Goal: Task Accomplishment & Management: Use online tool/utility

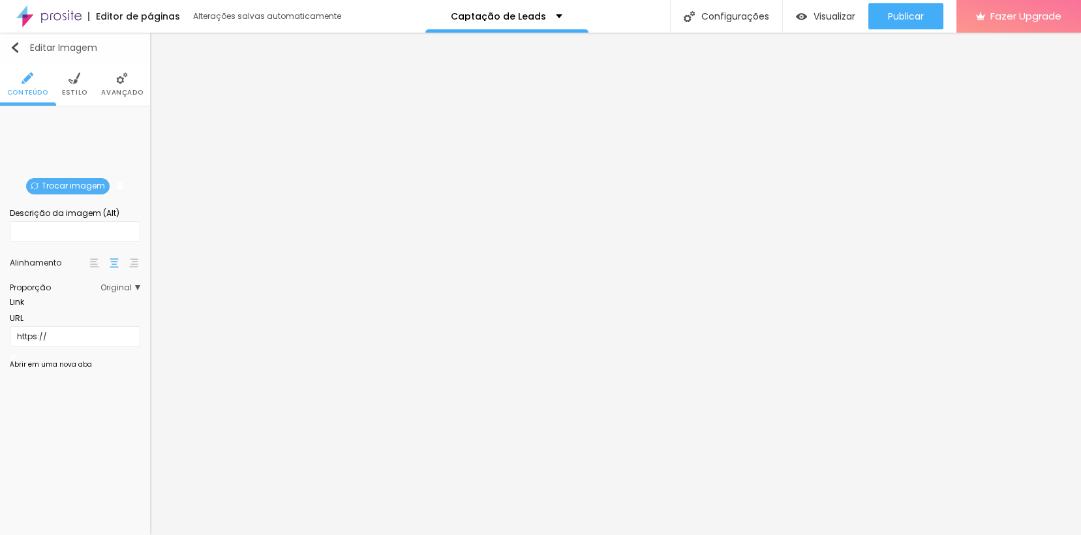
click at [27, 53] on button "Editar Imagem" at bounding box center [75, 48] width 150 height 30
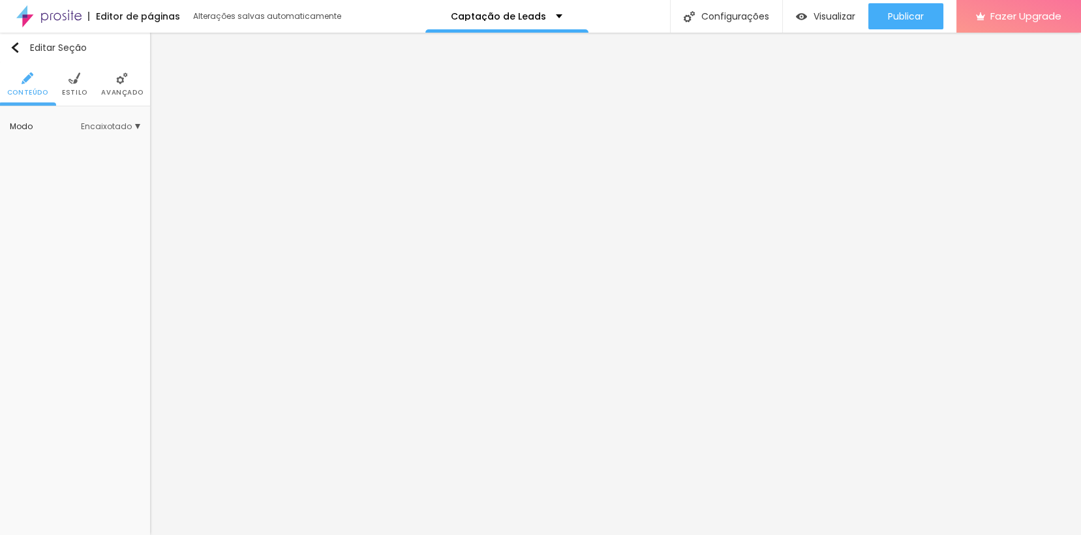
click at [71, 89] on span "Estilo" at bounding box center [74, 92] width 25 height 7
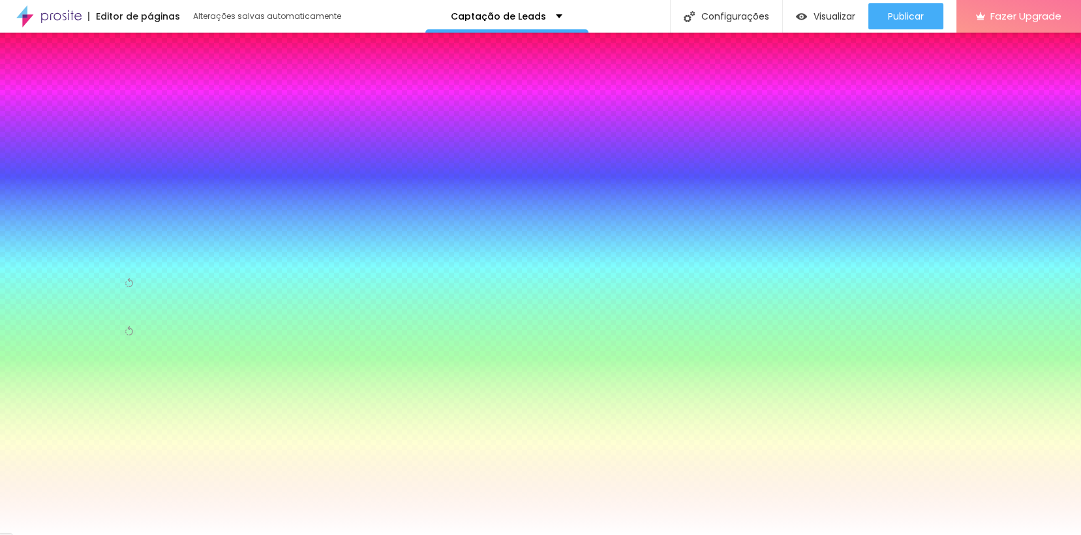
click at [137, 85] on li "Avançado" at bounding box center [122, 84] width 42 height 43
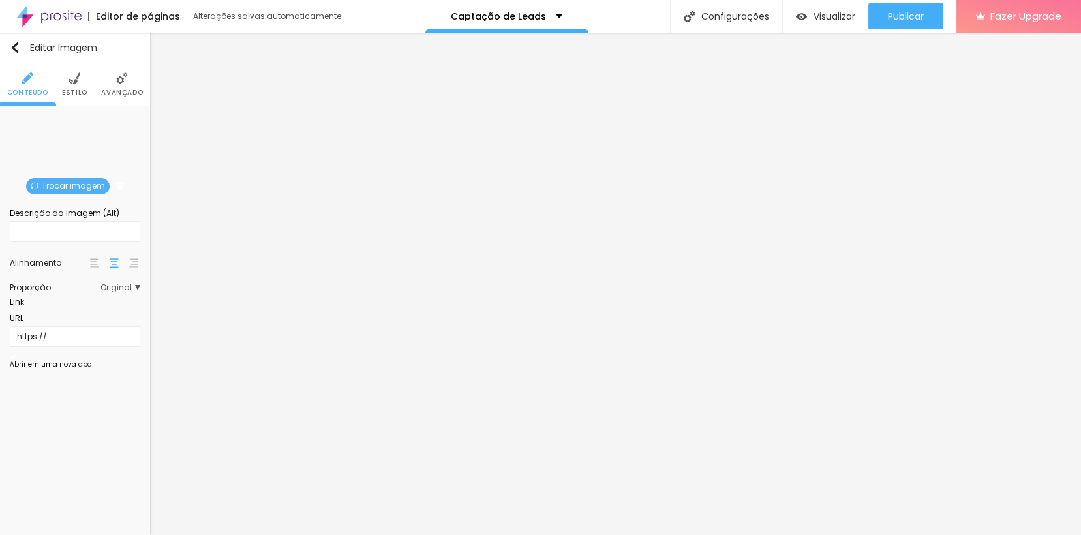
click at [230, 534] on div at bounding box center [540, 543] width 1081 height 0
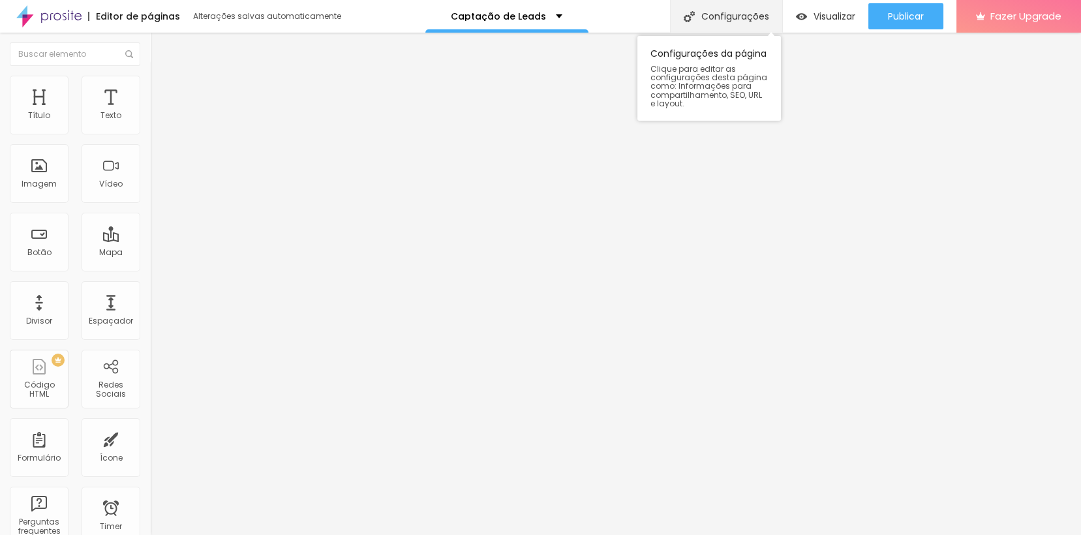
click at [703, 18] on div "Configurações" at bounding box center [726, 16] width 112 height 33
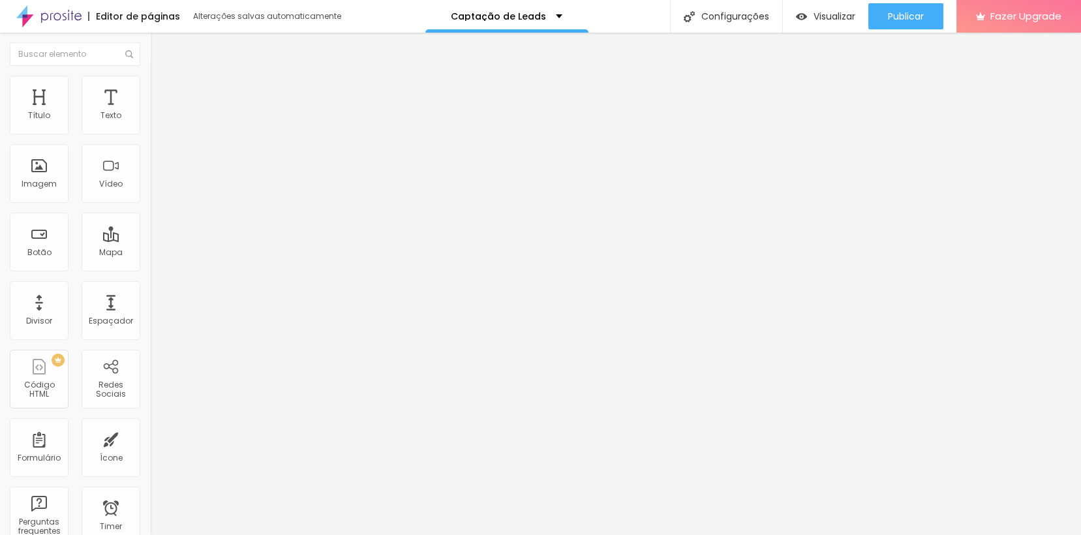
click at [225, 534] on div at bounding box center [540, 543] width 1081 height 0
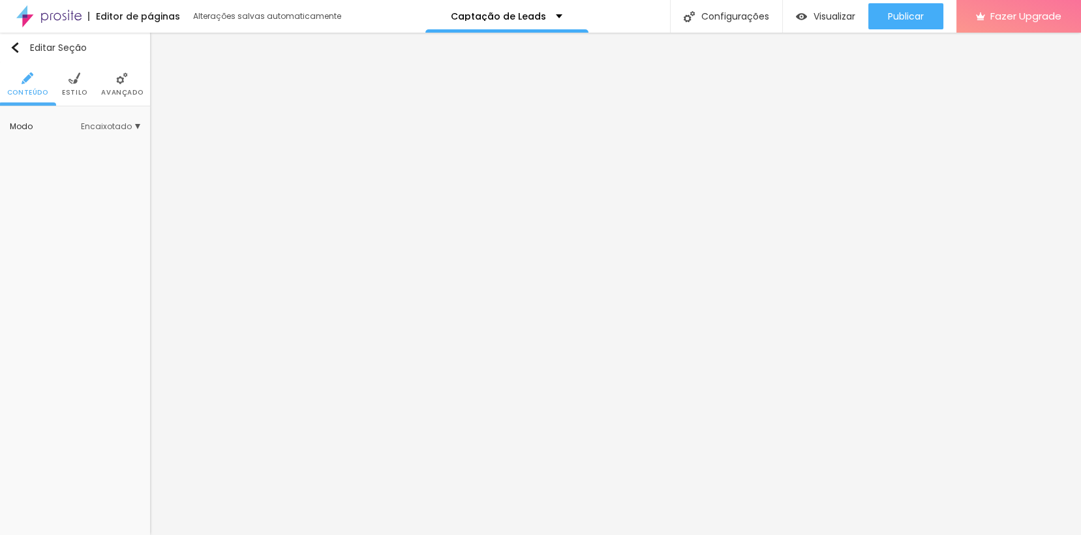
click at [65, 89] on span "Estilo" at bounding box center [74, 92] width 25 height 7
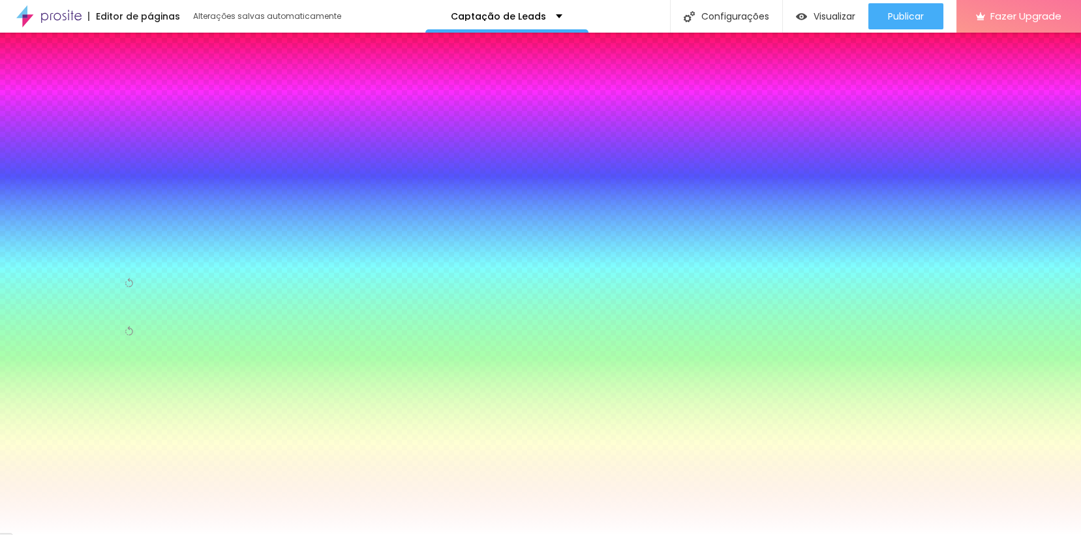
click at [93, 247] on div at bounding box center [75, 247] width 130 height 0
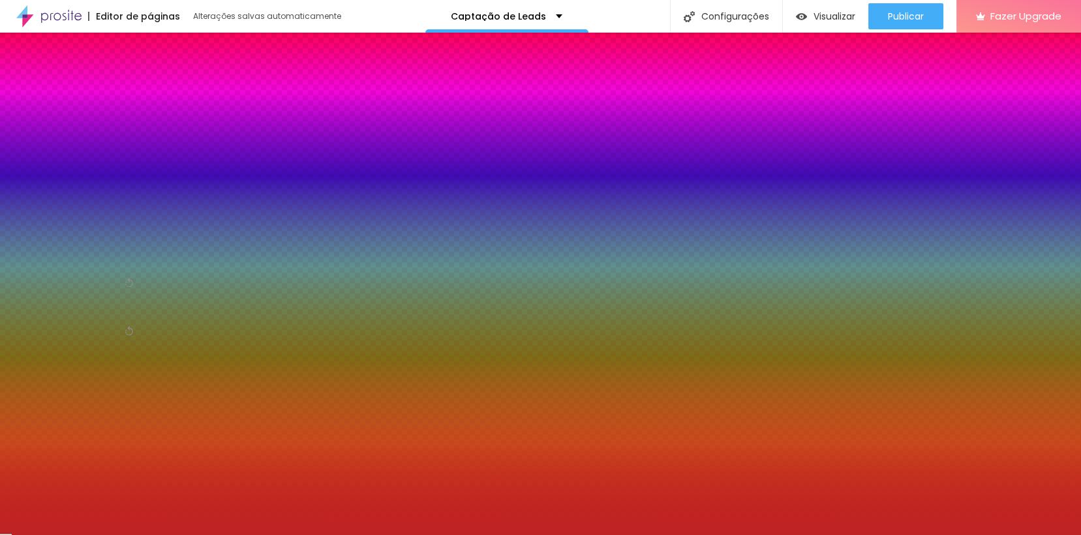
drag, startPoint x: 90, startPoint y: 278, endPoint x: 84, endPoint y: 287, distance: 11.2
click at [84, 287] on div at bounding box center [540, 267] width 1081 height 535
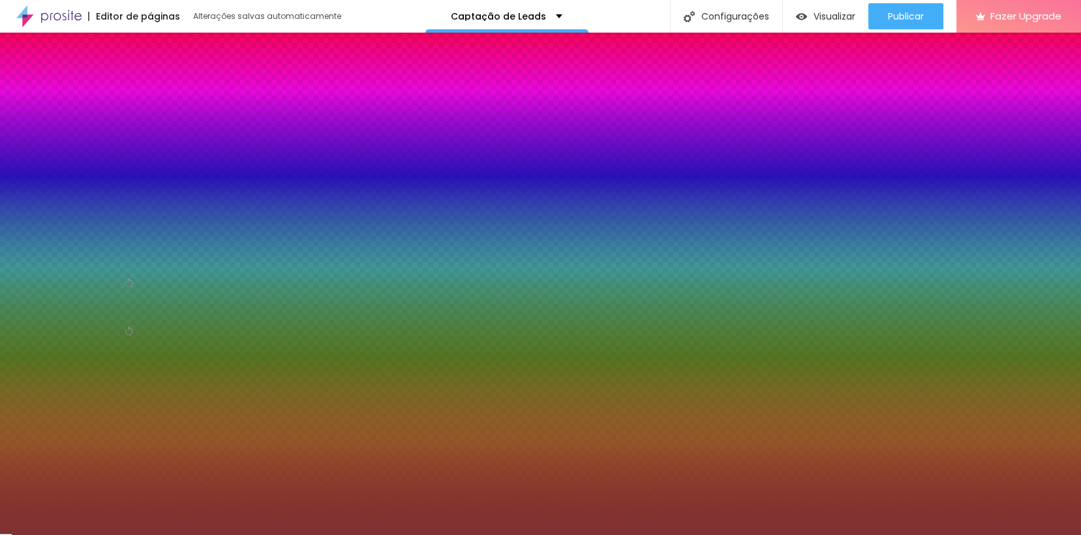
drag, startPoint x: 83, startPoint y: 283, endPoint x: 82, endPoint y: 290, distance: 7.2
click at [82, 292] on div at bounding box center [540, 267] width 1081 height 535
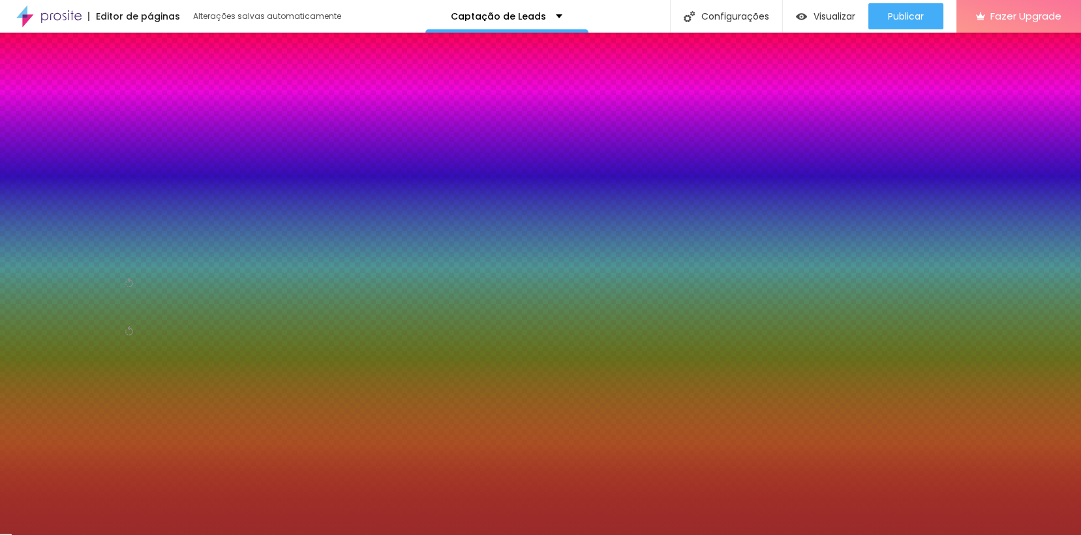
click at [132, 291] on div at bounding box center [540, 267] width 1081 height 535
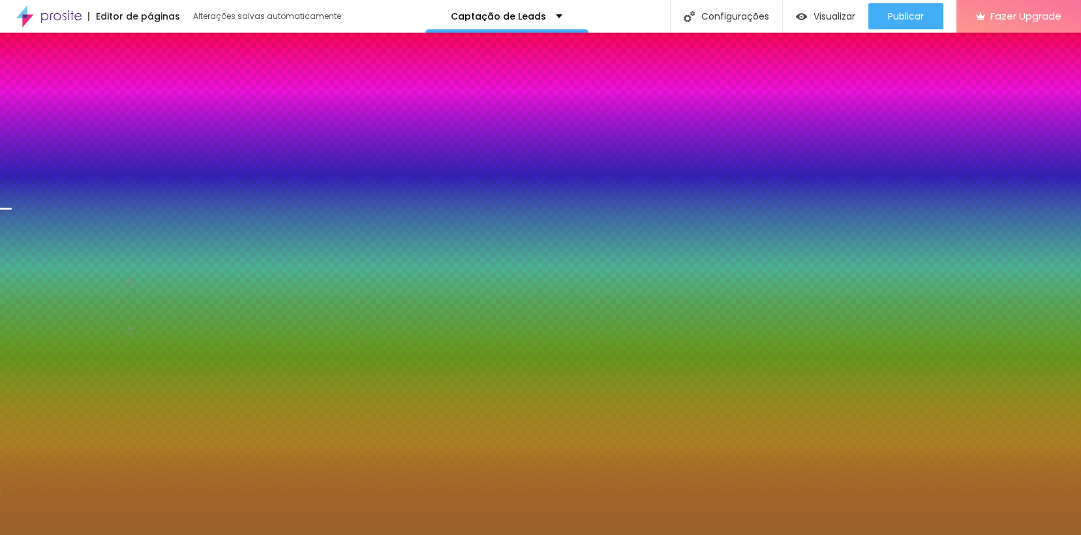
drag, startPoint x: 117, startPoint y: 303, endPoint x: 115, endPoint y: 342, distance: 39.2
click at [115, 342] on div at bounding box center [540, 267] width 1081 height 535
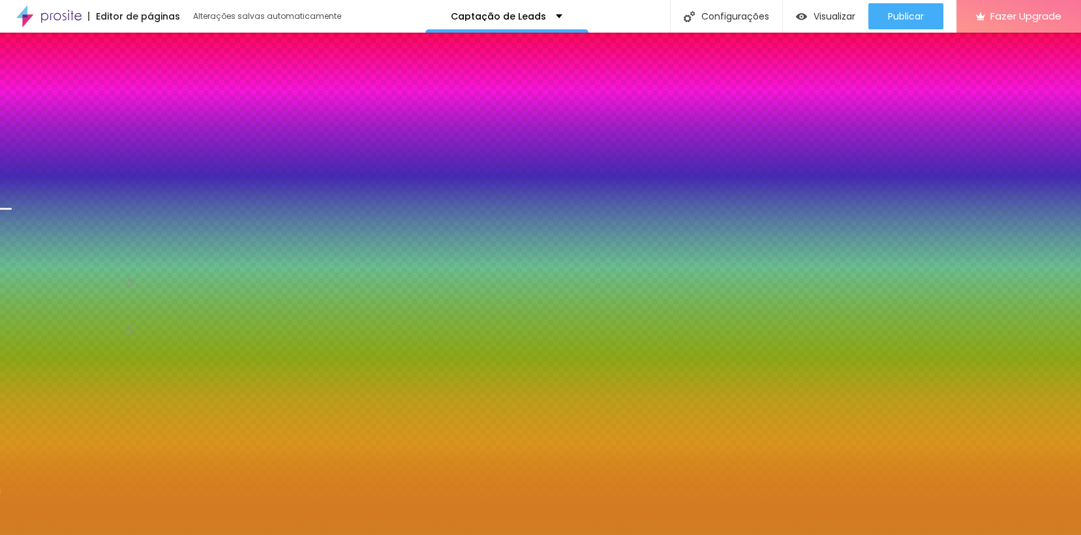
drag, startPoint x: 85, startPoint y: 288, endPoint x: 106, endPoint y: 280, distance: 23.1
click at [90, 271] on div at bounding box center [540, 267] width 1081 height 535
type input "#D17F26"
drag, startPoint x: 125, startPoint y: 293, endPoint x: 127, endPoint y: 314, distance: 21.0
click at [12, 331] on div at bounding box center [5, 332] width 13 height 2
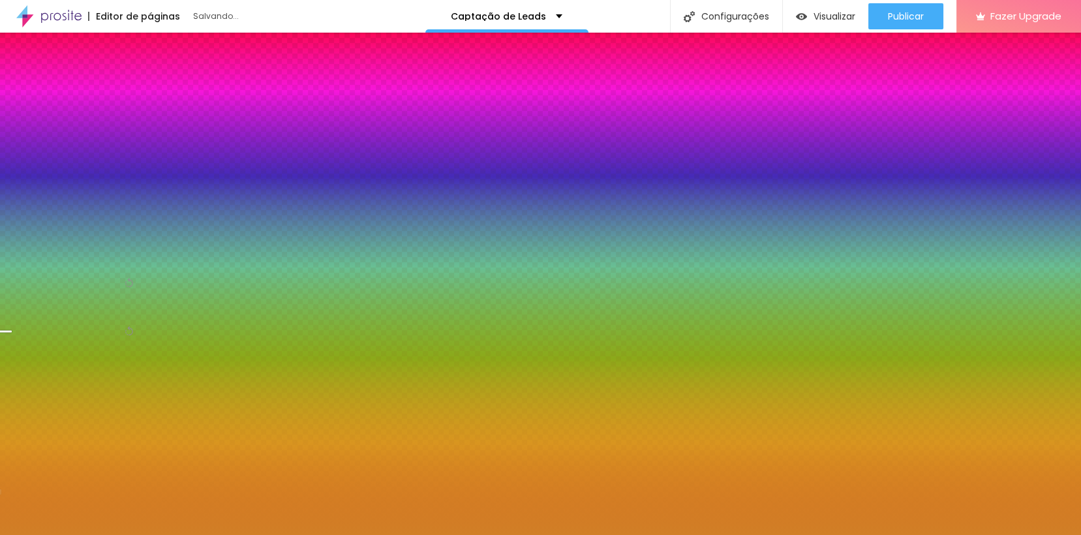
click at [70, 214] on div "Efeito da Imagem" at bounding box center [54, 211] width 88 height 8
click at [38, 246] on div "Parallax" at bounding box center [85, 247] width 110 height 17
click at [65, 235] on div "Nenhum" at bounding box center [85, 230] width 110 height 17
click at [130, 339] on icon "button" at bounding box center [131, 341] width 5 height 5
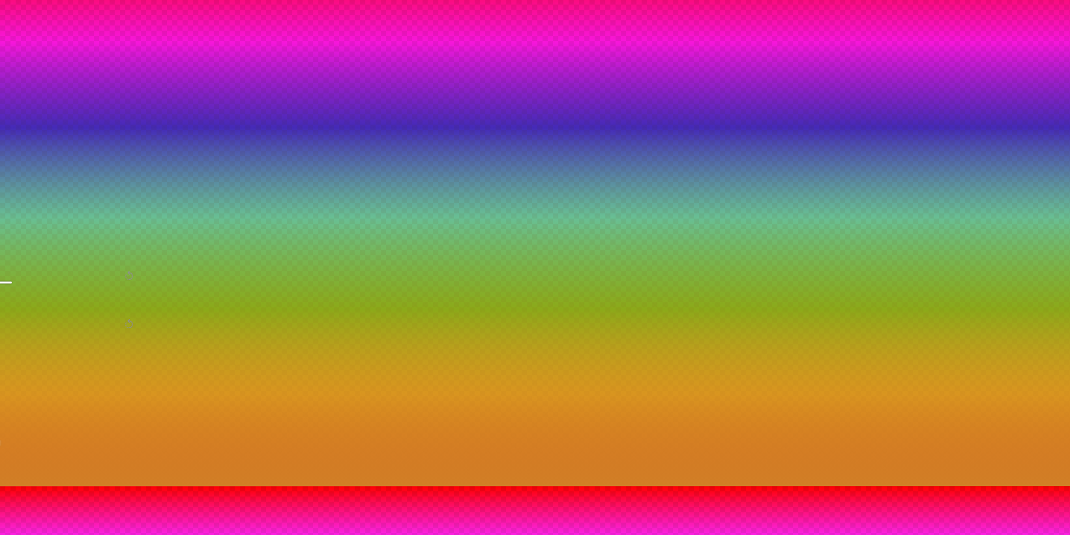
scroll to position [56, 0]
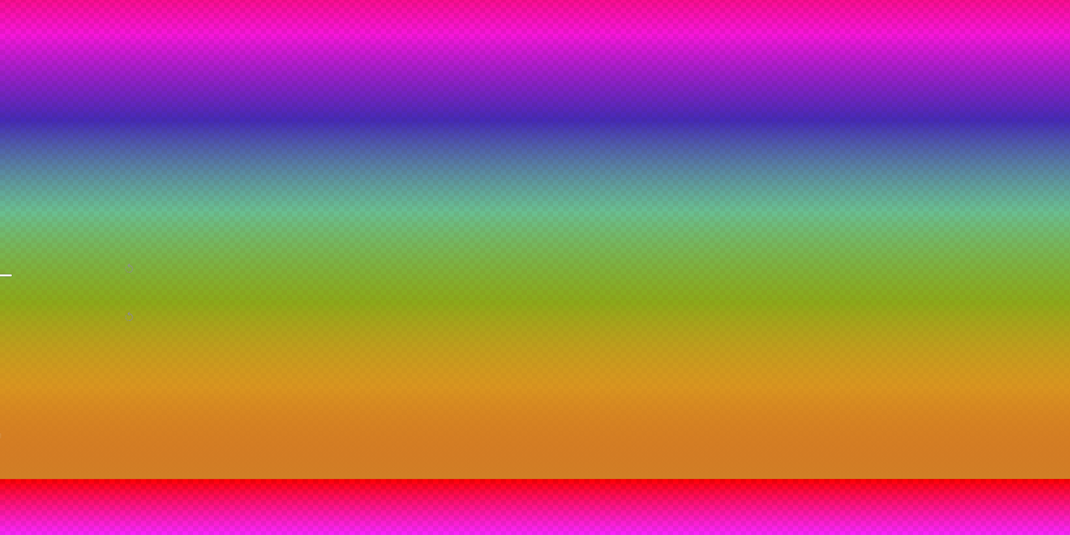
radio input "false"
radio input "true"
click at [18, 508] on button at bounding box center [9, 515] width 18 height 14
radio input "true"
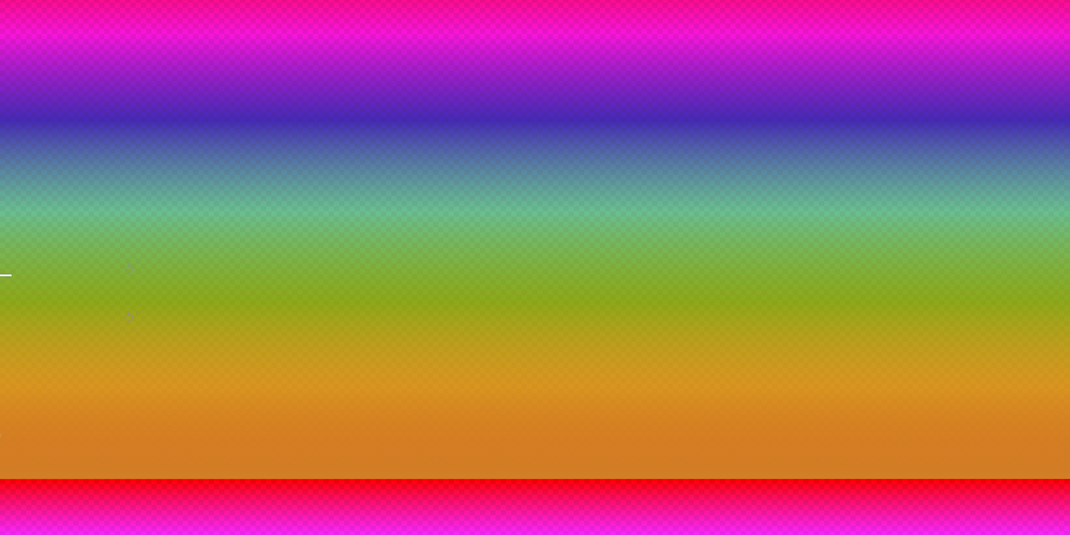
radio input "false"
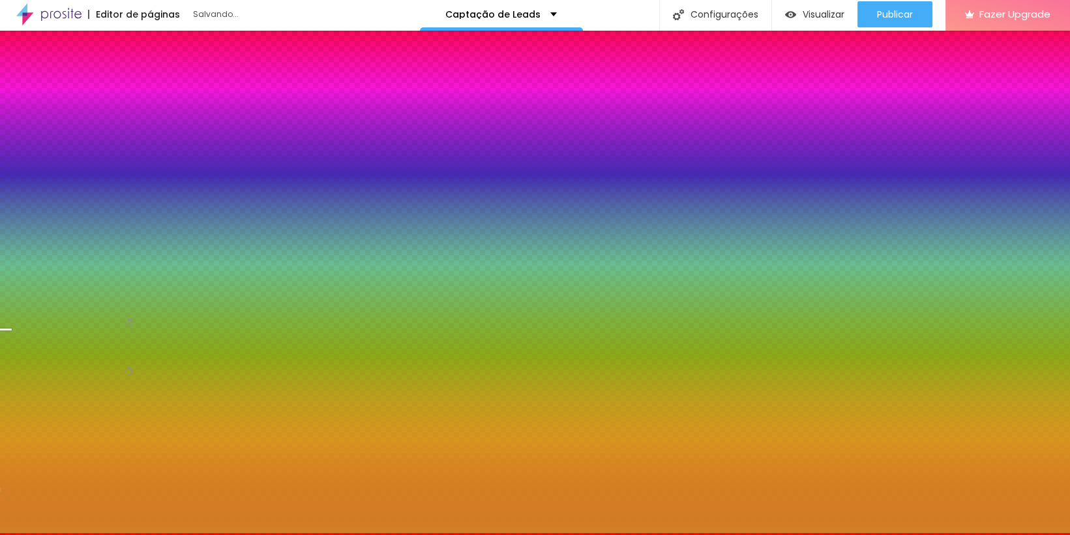
scroll to position [0, 0]
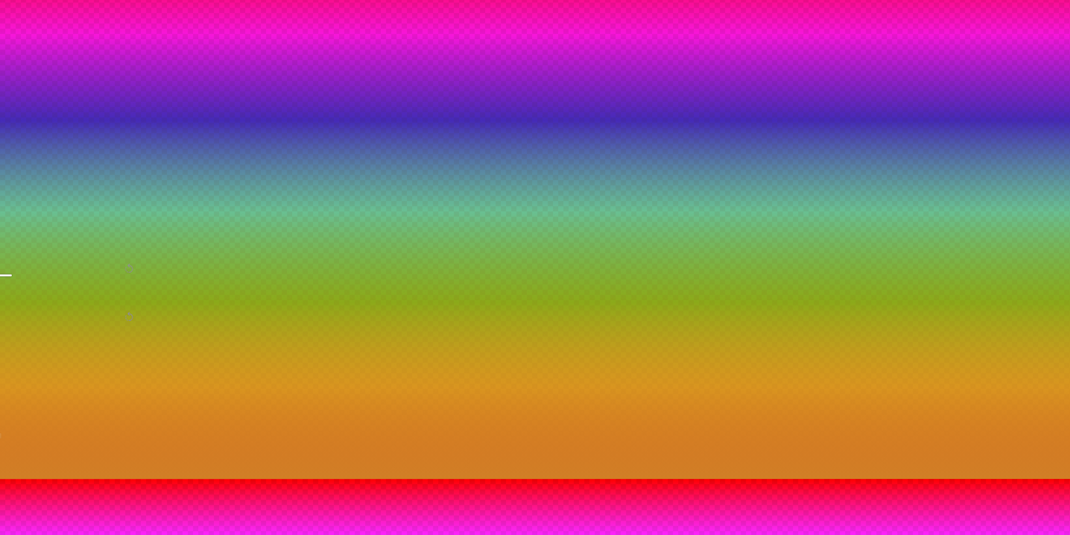
radio input "false"
radio input "true"
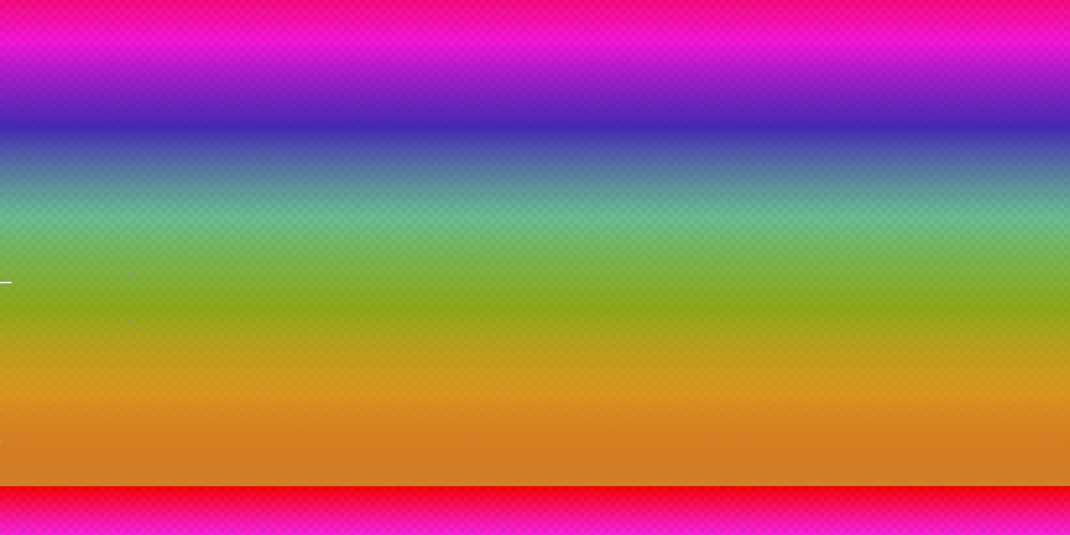
scroll to position [56, 0]
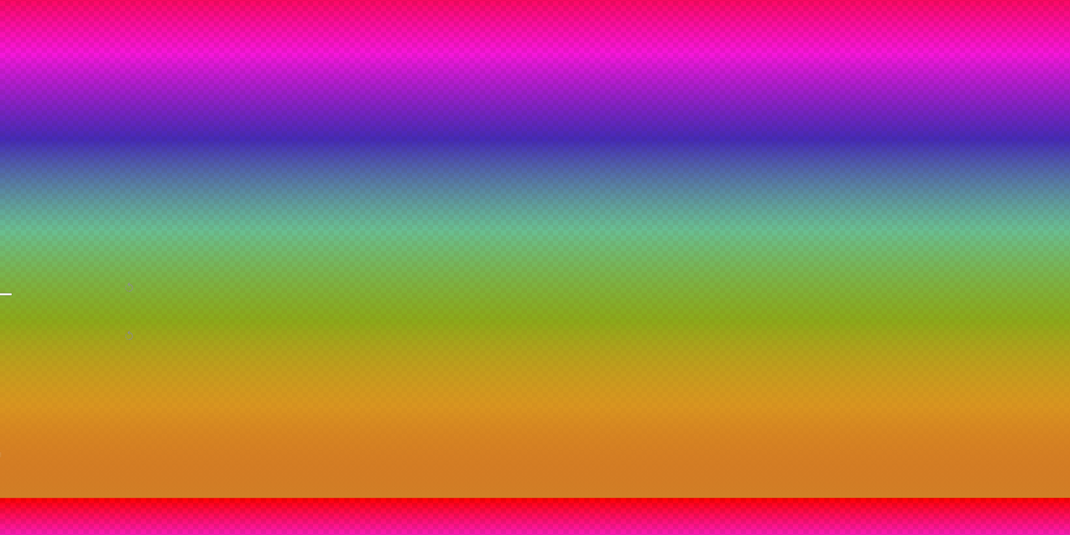
scroll to position [55, 0]
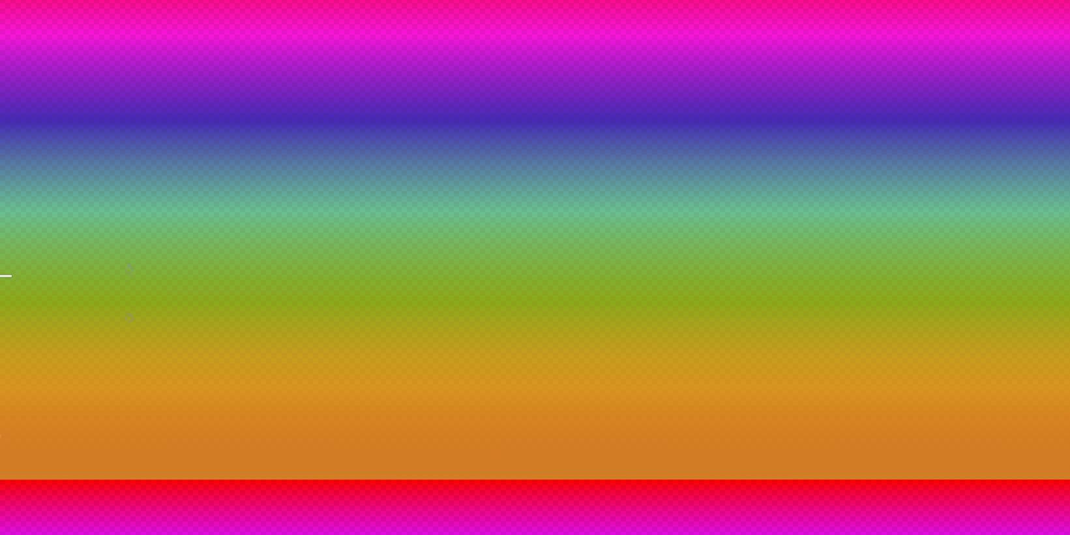
drag, startPoint x: 191, startPoint y: 465, endPoint x: 177, endPoint y: 498, distance: 36.0
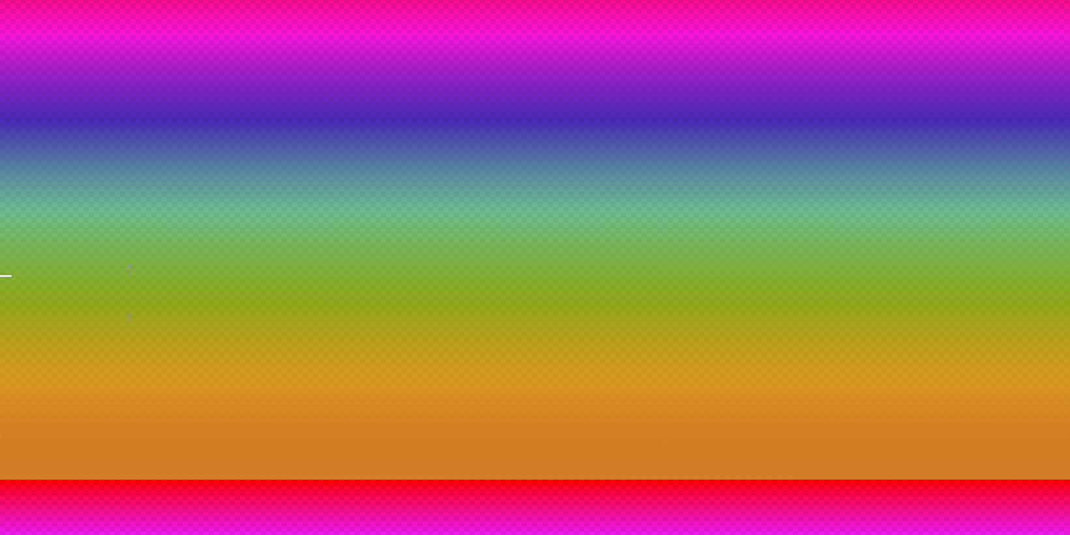
type input "#AA9292"
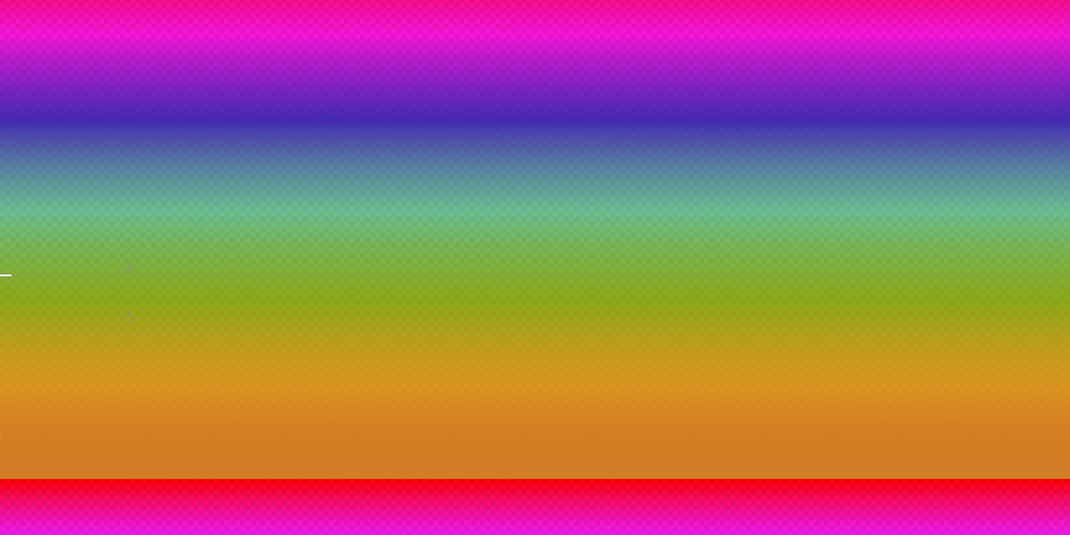
drag, startPoint x: 172, startPoint y: 457, endPoint x: 181, endPoint y: 449, distance: 12.5
type input "95"
type input "100"
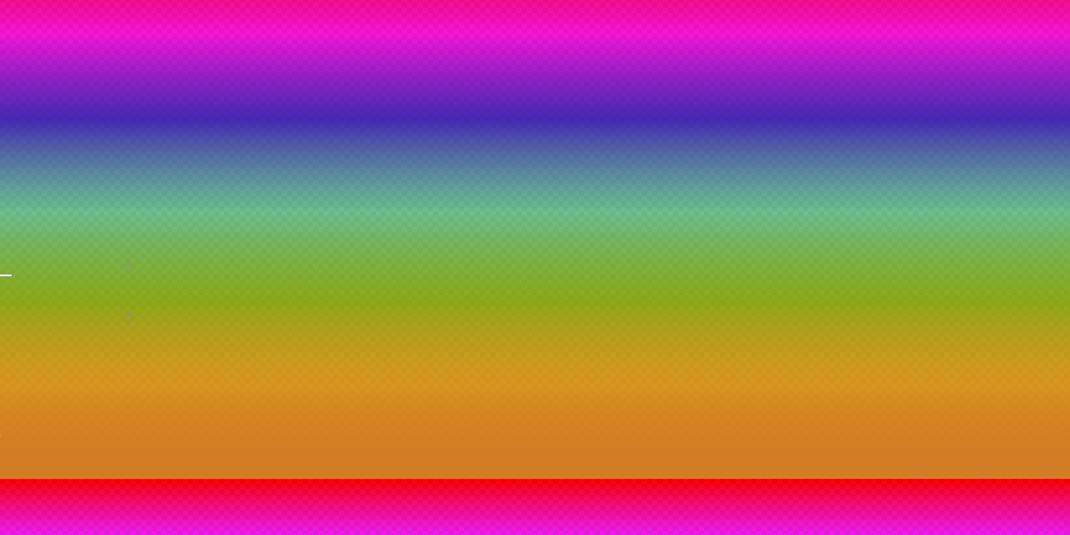
type input "100"
type input "105"
type input "120"
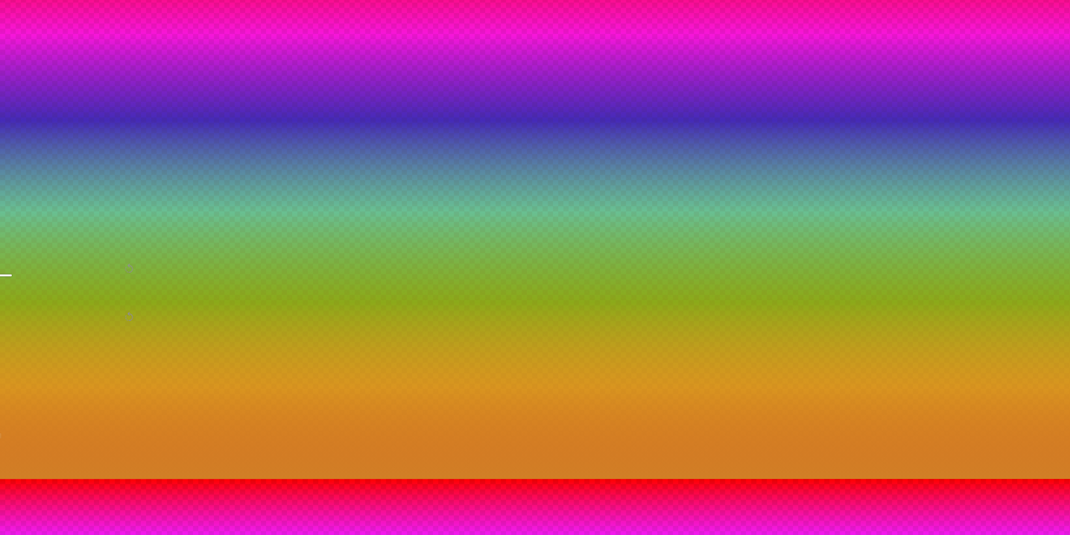
type input "190"
type input "195"
type input "205"
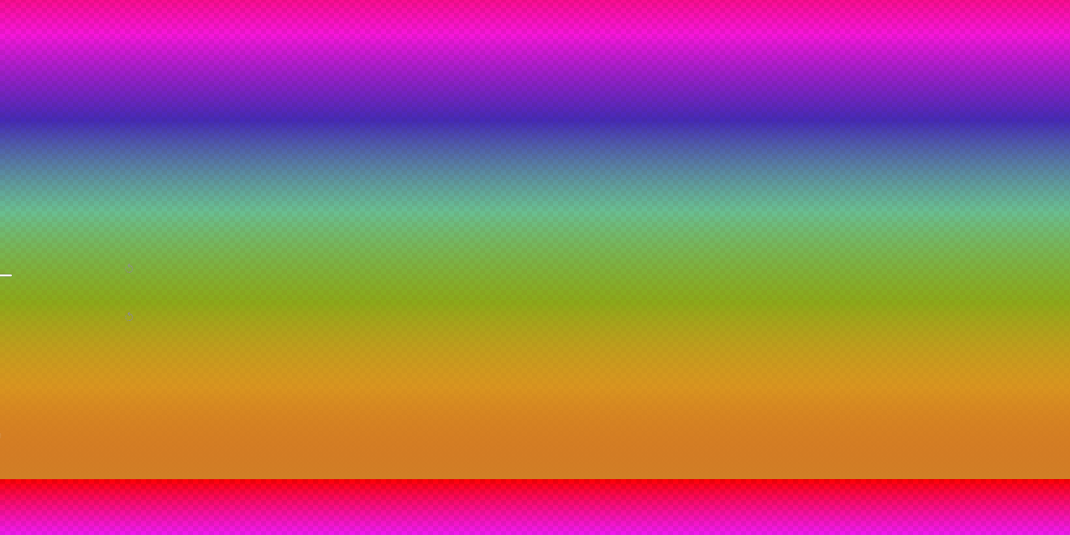
type input "205"
type input "200"
type input "185"
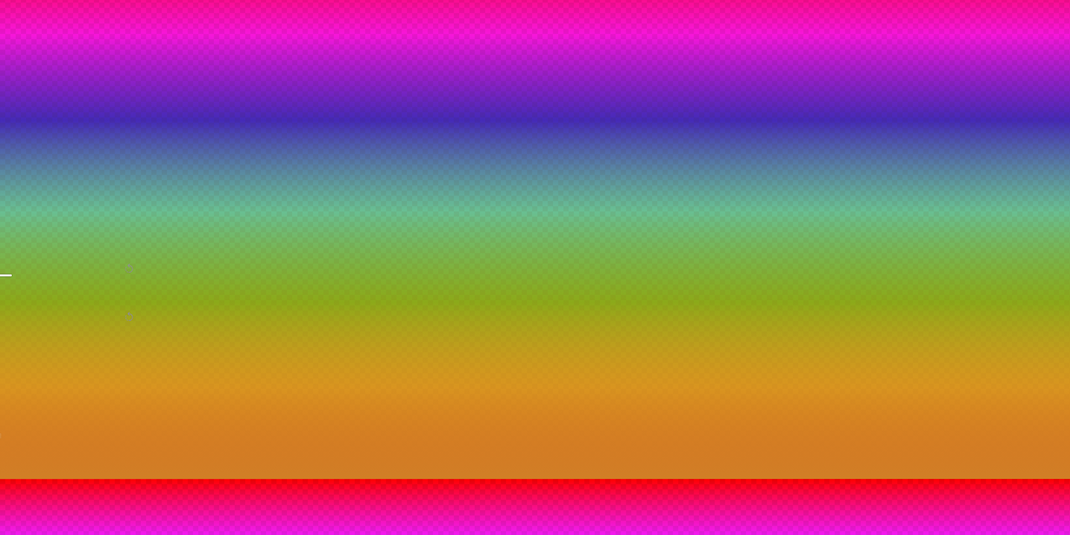
type input "180"
type input "175"
type input "170"
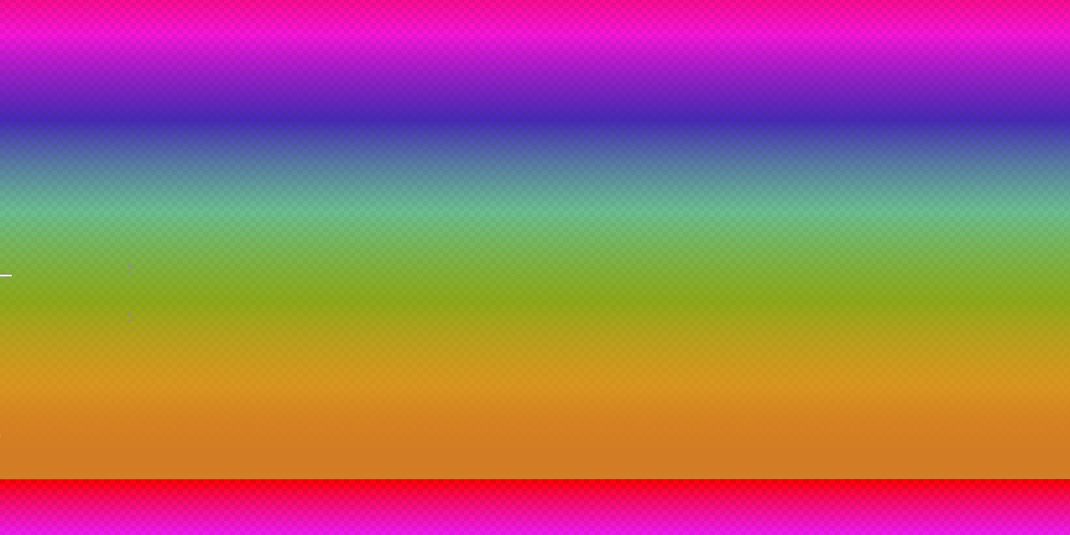
type input "170"
type input "160"
type input "150"
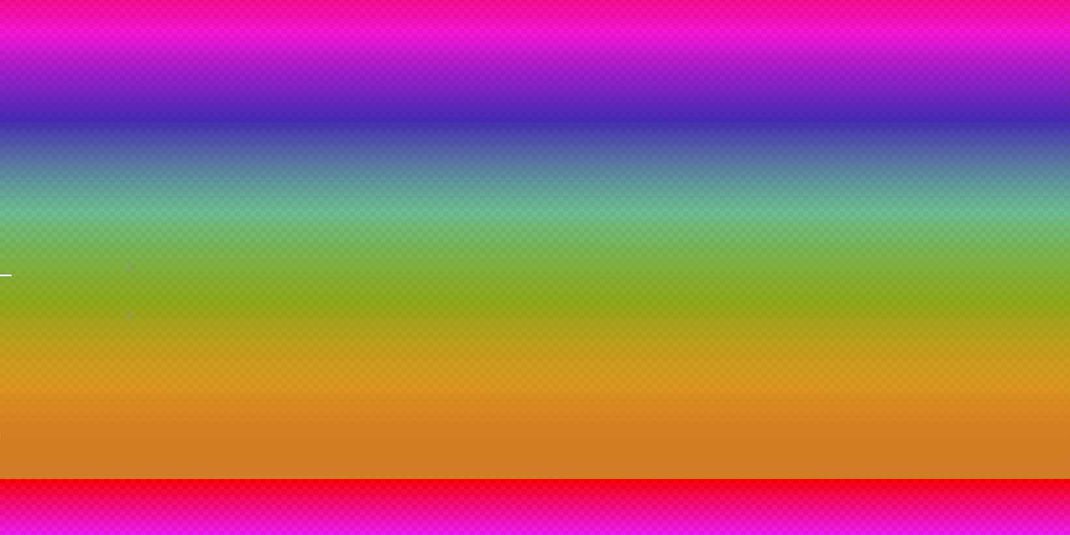
type input "140"
type input "135"
type input "130"
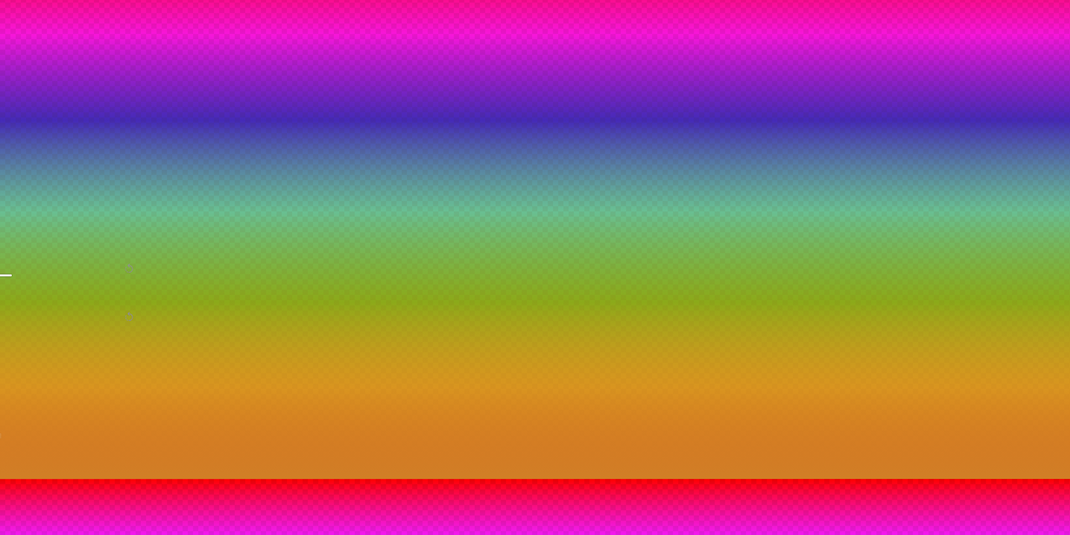
type input "130"
type input "125"
type input "120"
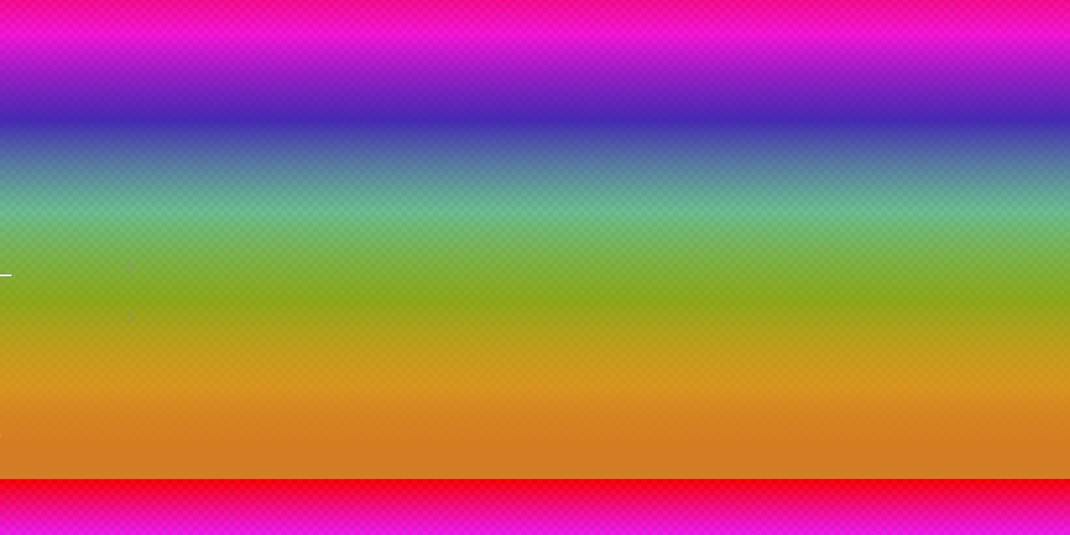
type input "115"
type input "110"
type input "105"
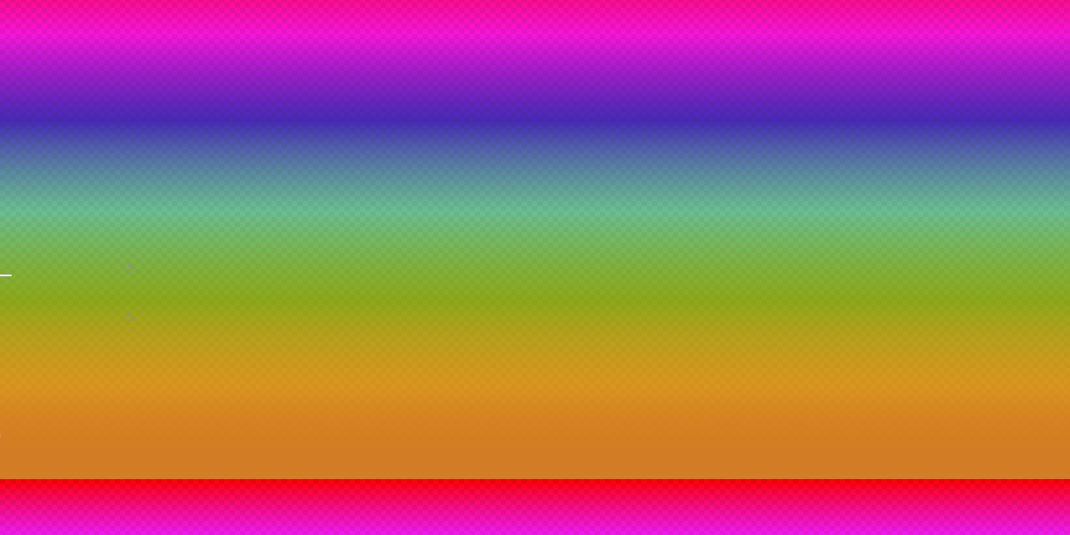
type input "105"
type input "100"
type input "95"
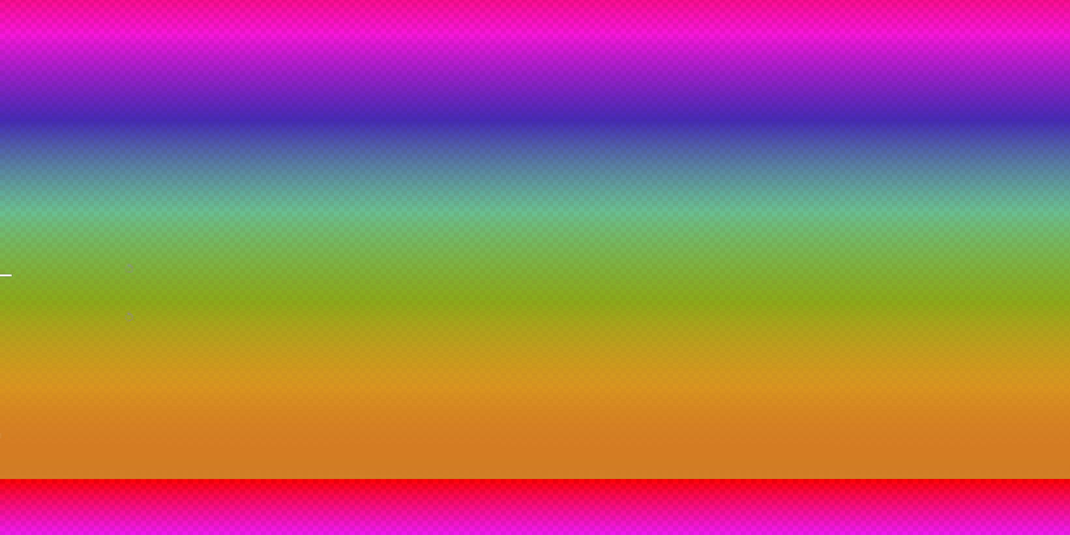
type input "90"
drag, startPoint x: 170, startPoint y: 450, endPoint x: 164, endPoint y: 457, distance: 8.4
type input "90"
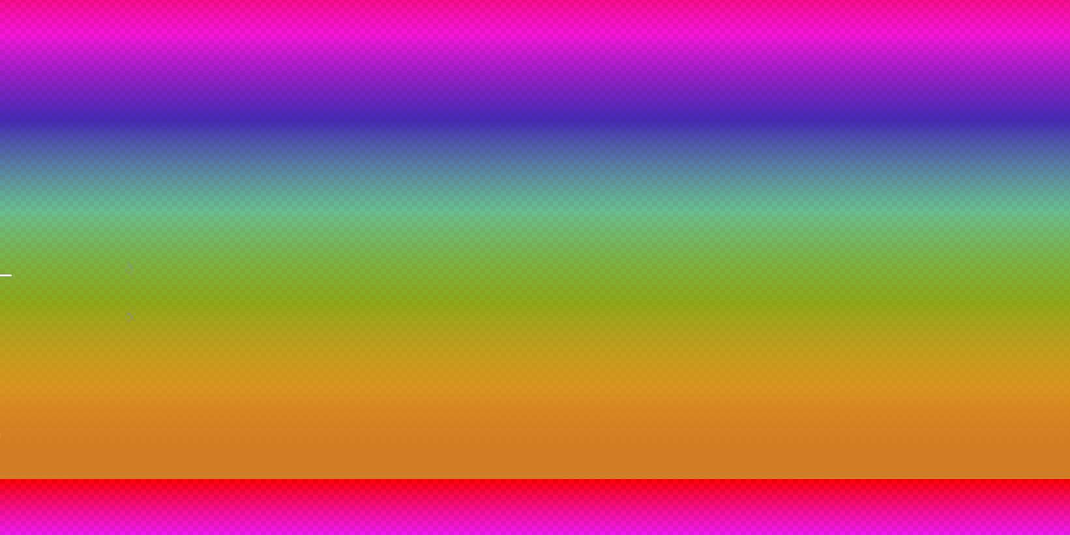
radio input "false"
radio input "true"
click at [13, 509] on img at bounding box center [9, 513] width 8 height 8
radio input "true"
radio input "false"
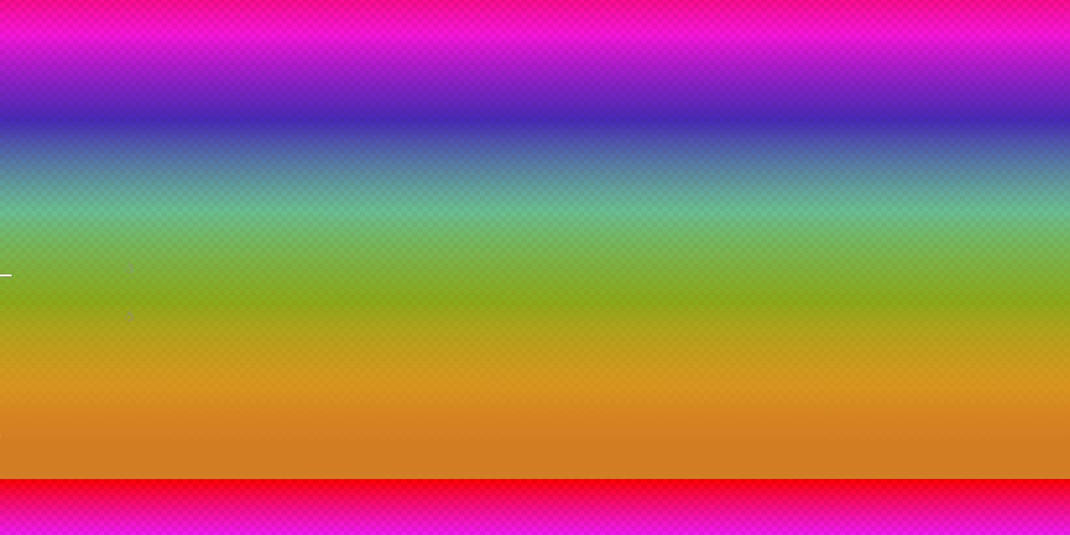
click at [44, 479] on div at bounding box center [535, 479] width 1070 height 0
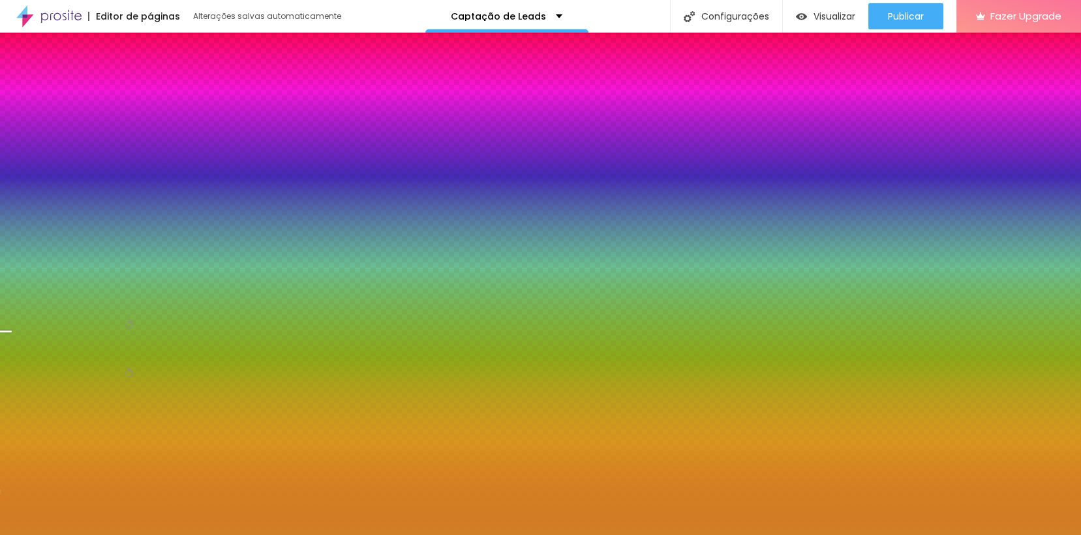
click at [123, 381] on button "button" at bounding box center [131, 390] width 18 height 18
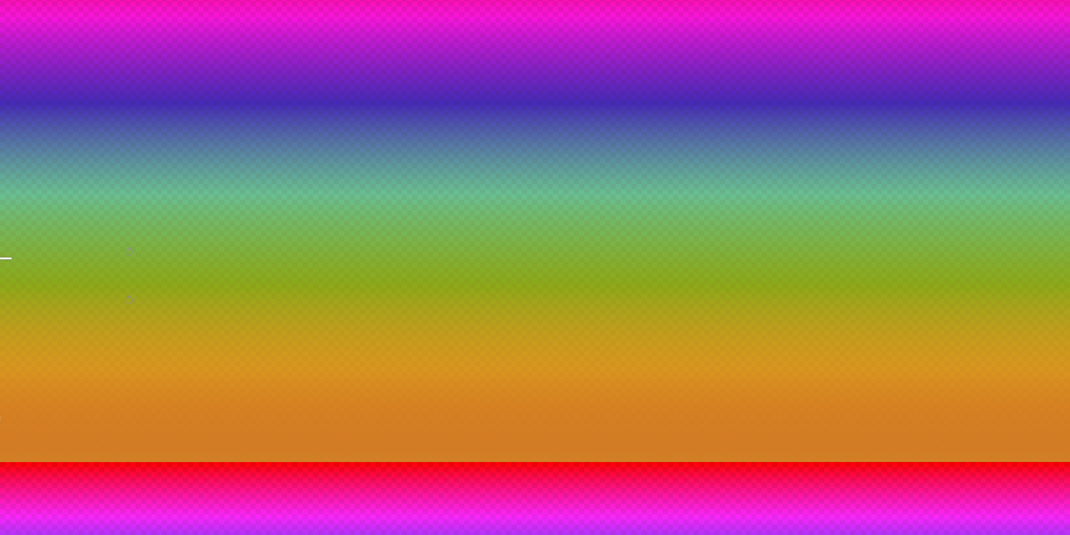
scroll to position [87, 0]
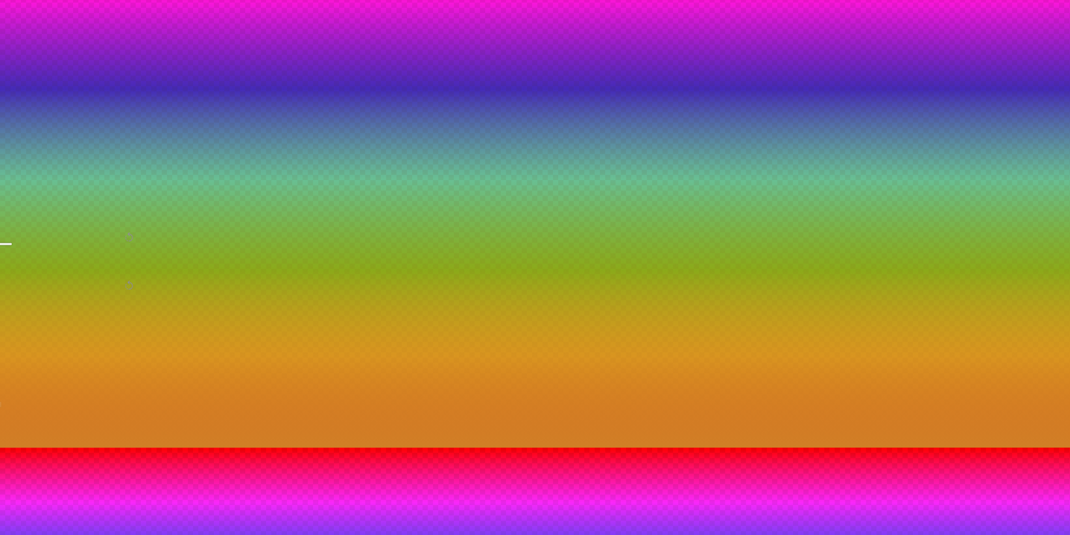
click at [1041, 455] on div at bounding box center [1055, 461] width 29 height 13
drag, startPoint x: 1065, startPoint y: 39, endPoint x: 1022, endPoint y: 212, distance: 178.2
click at [1022, 448] on div at bounding box center [535, 448] width 1070 height 0
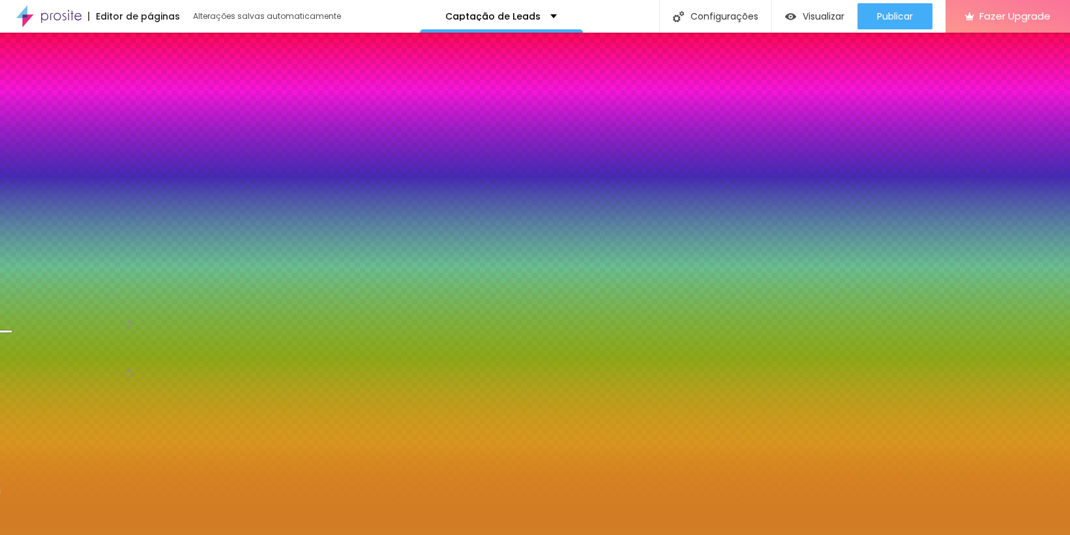
scroll to position [0, 0]
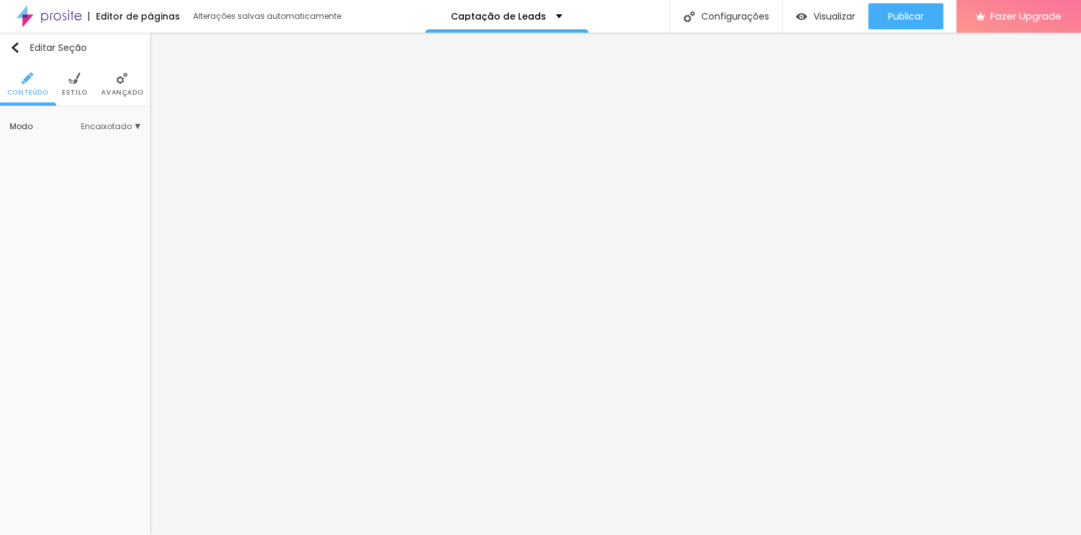
click at [69, 87] on li "Estilo" at bounding box center [74, 84] width 25 height 43
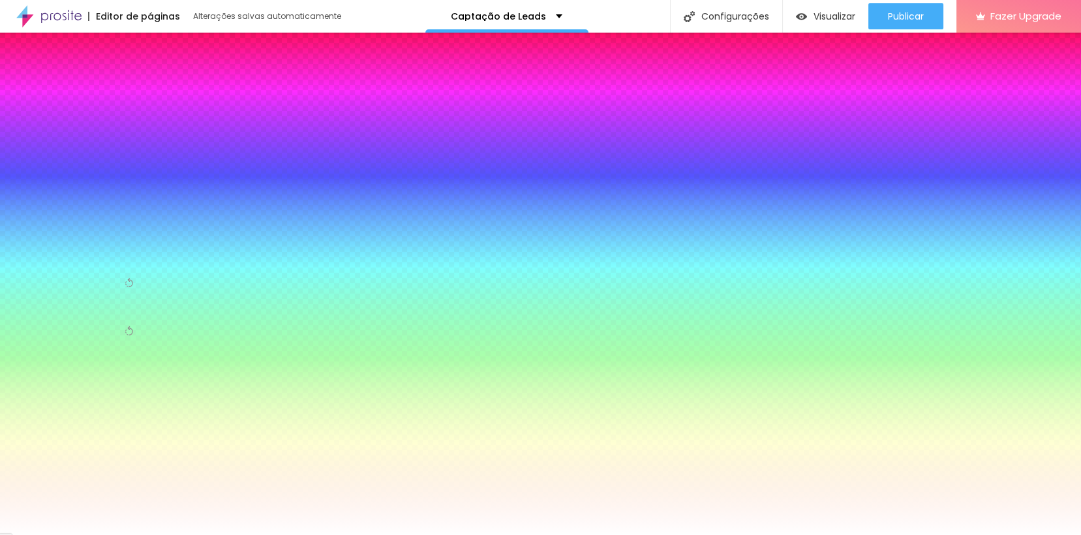
click at [90, 247] on div at bounding box center [75, 247] width 130 height 0
drag, startPoint x: 114, startPoint y: 350, endPoint x: 116, endPoint y: 340, distance: 10.0
click at [116, 340] on div at bounding box center [540, 267] width 1081 height 535
click at [120, 247] on input "#FFFFFF" at bounding box center [88, 253] width 157 height 13
click at [124, 247] on input "#FFFFFF" at bounding box center [88, 253] width 157 height 13
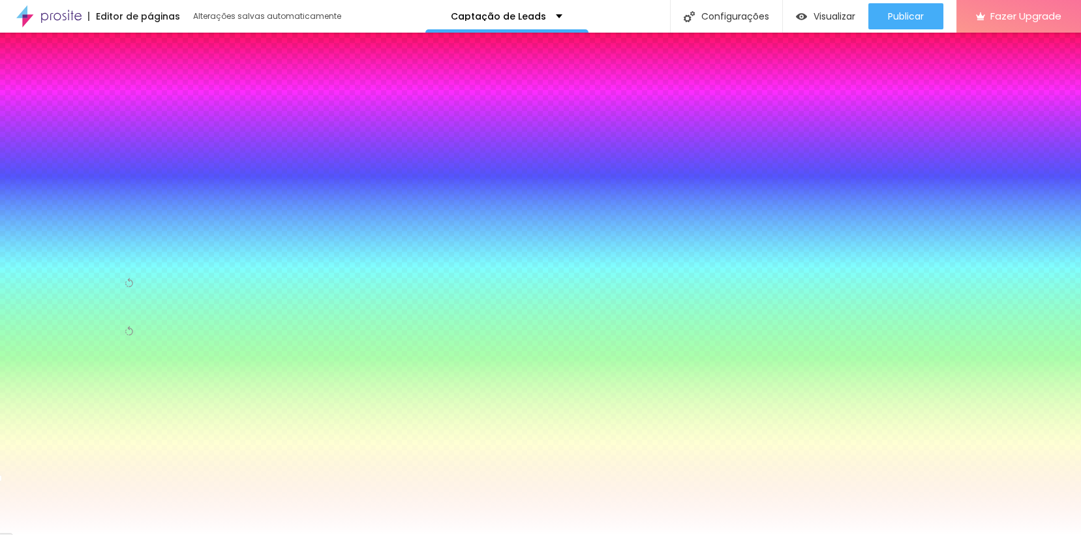
click at [124, 247] on input "#FFFFFF" at bounding box center [88, 253] width 157 height 13
click at [119, 114] on div "Imagem de fundo Adicionar imagem Efeito da Imagem Nenhum Nenhum Parallax Cor de…" at bounding box center [75, 239] width 150 height 267
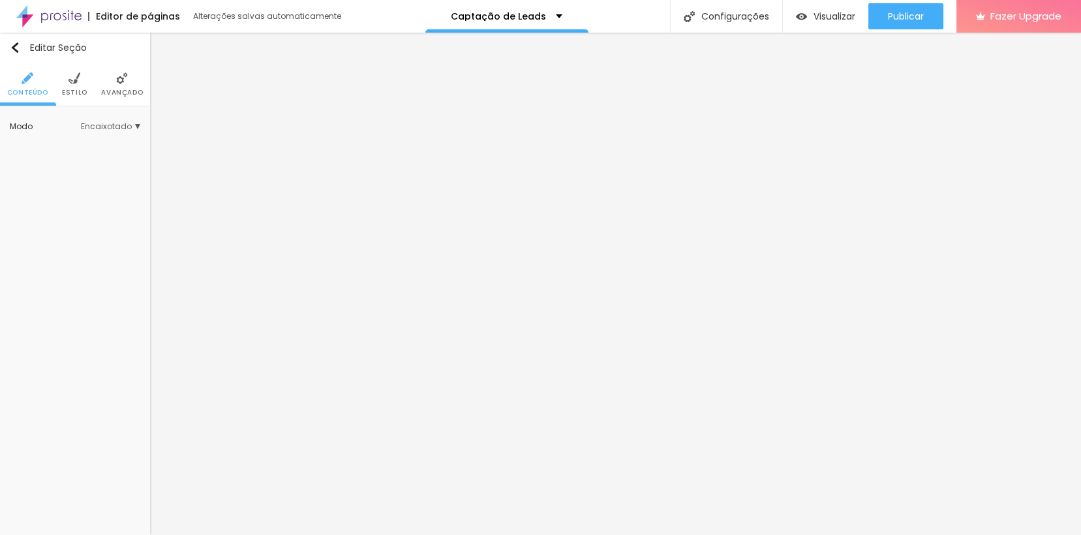
click at [86, 86] on ul "Conteúdo Estilo Avançado" at bounding box center [75, 85] width 150 height 44
click at [79, 95] on span "Estilo" at bounding box center [74, 92] width 25 height 7
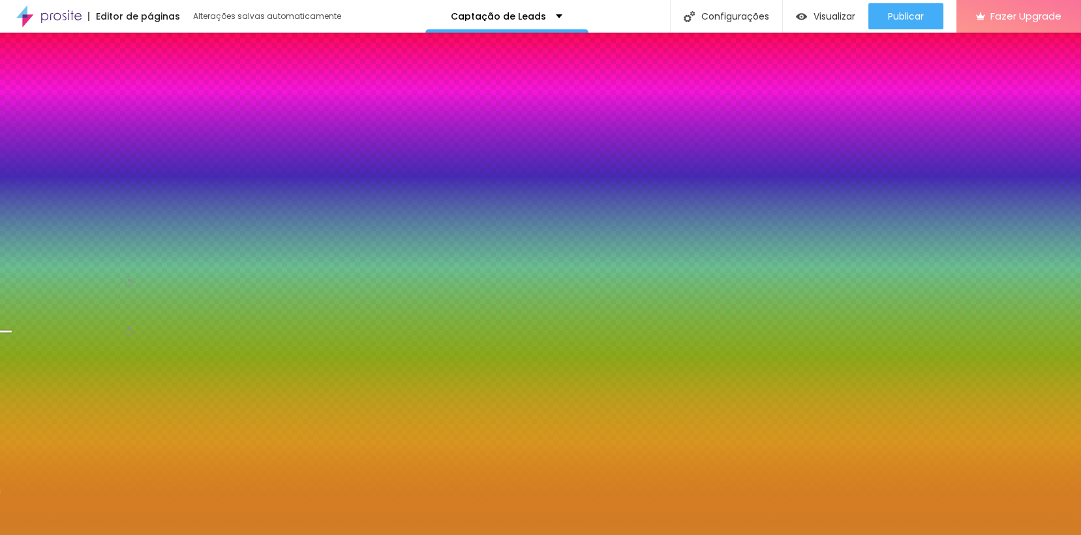
click at [132, 344] on icon "button" at bounding box center [131, 348] width 8 height 8
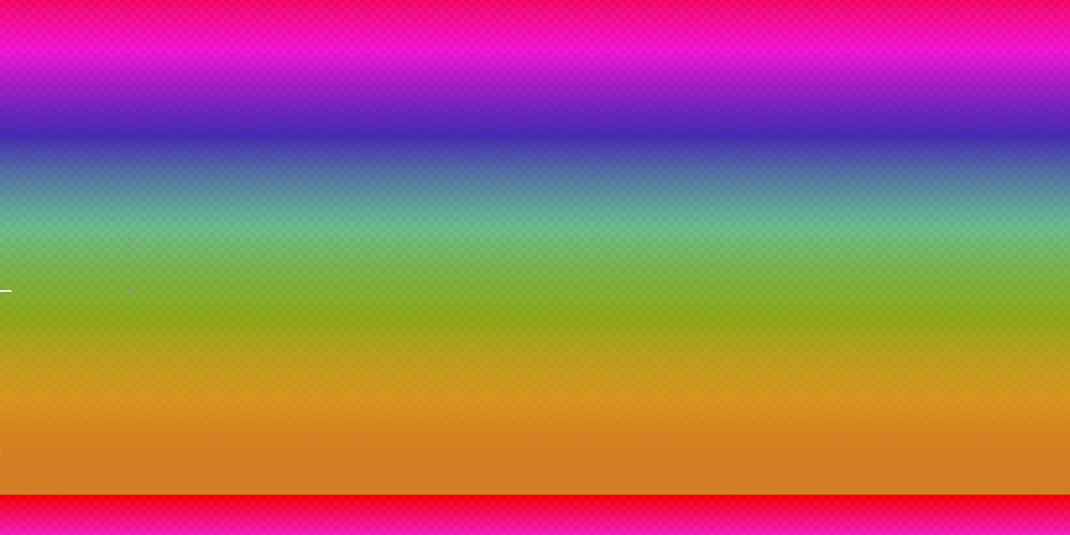
scroll to position [46, 0]
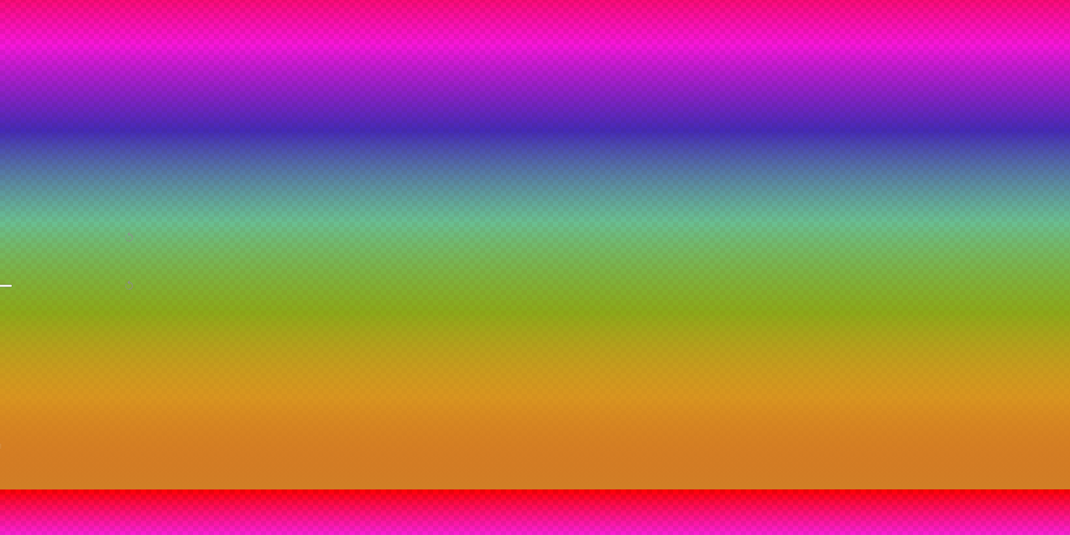
click at [187, 489] on div at bounding box center [535, 489] width 1070 height 0
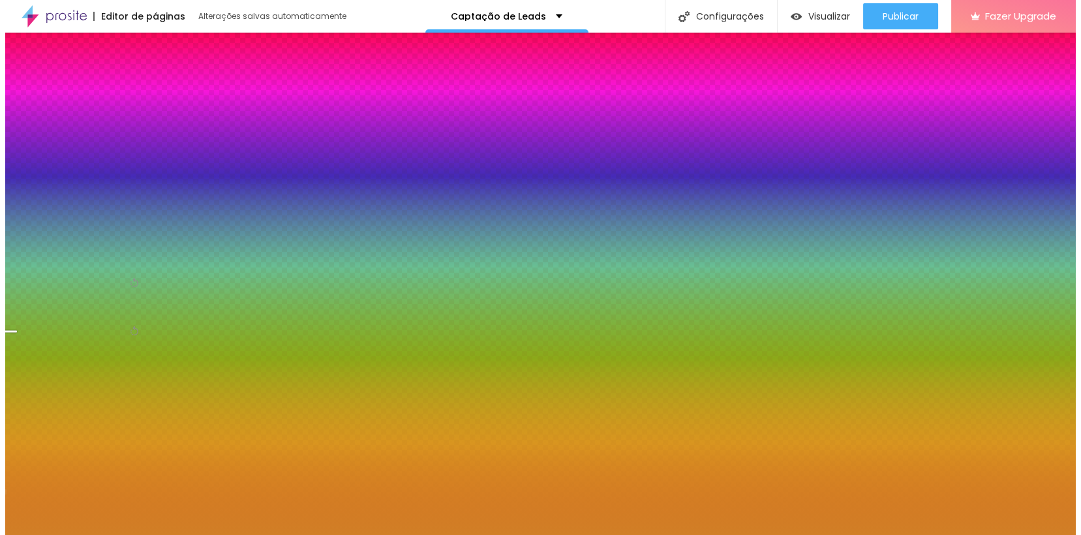
scroll to position [0, 0]
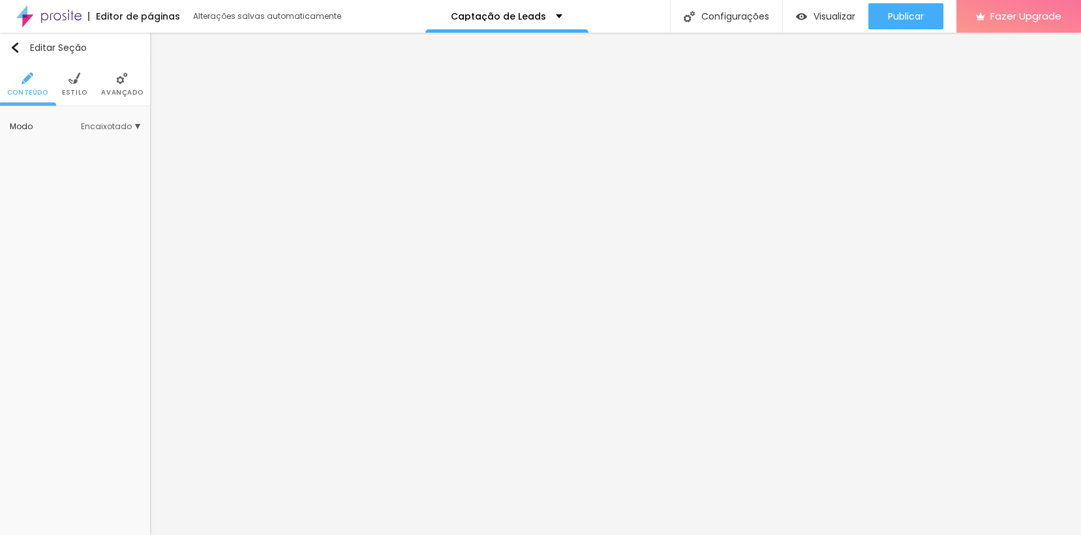
click at [61, 87] on ul "Conteúdo Estilo Avançado" at bounding box center [75, 85] width 150 height 44
click at [76, 89] on span "Estilo" at bounding box center [74, 92] width 25 height 7
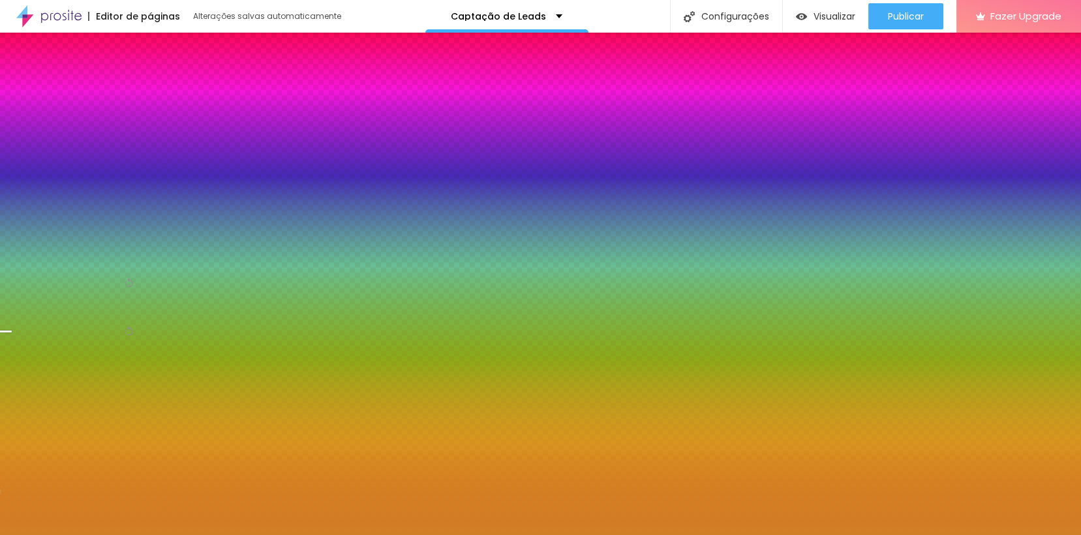
click at [128, 247] on input "#D17F26" at bounding box center [88, 253] width 157 height 13
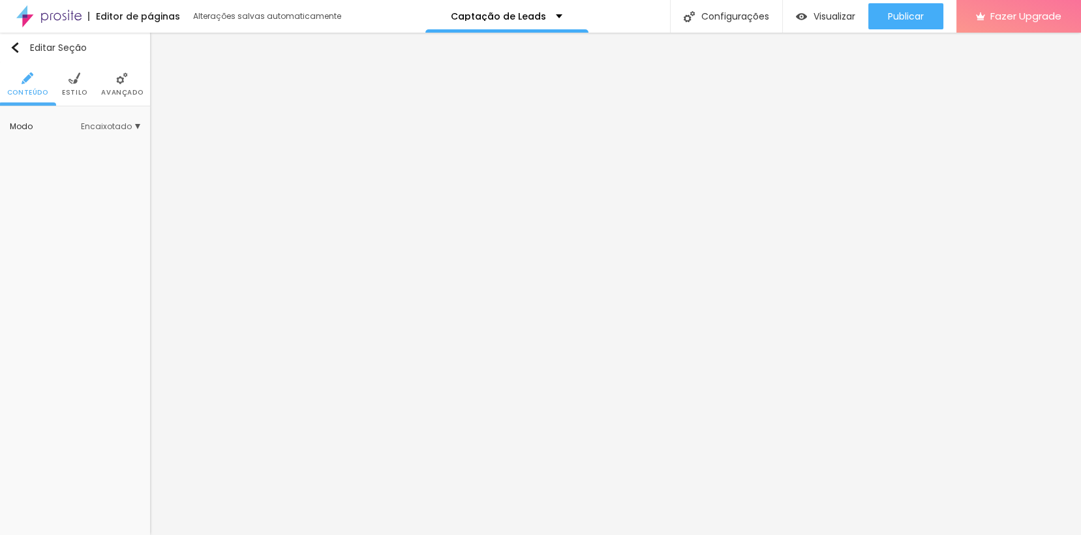
click at [78, 94] on span "Estilo" at bounding box center [74, 92] width 25 height 7
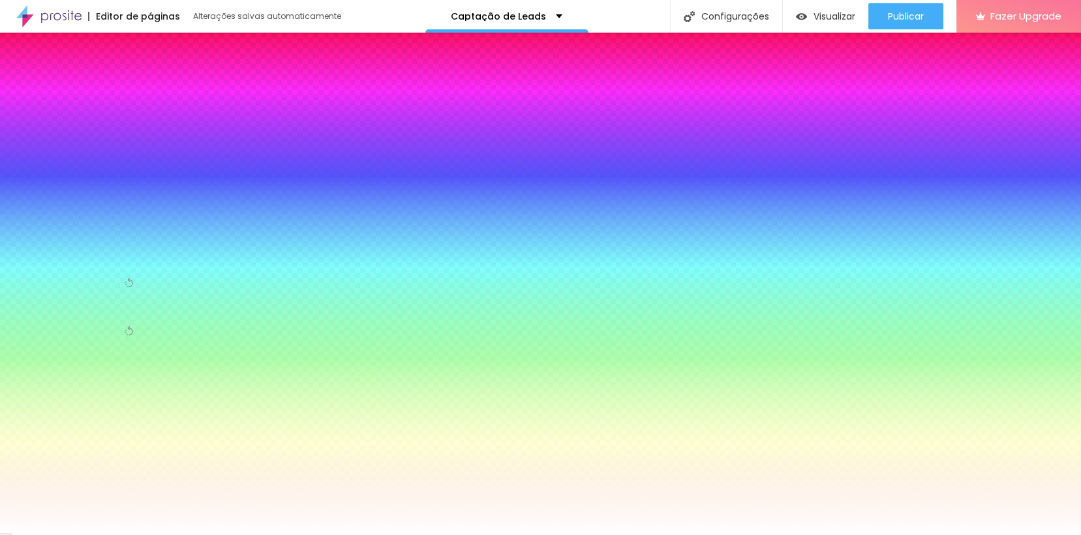
click at [127, 247] on input "#FFFFFF" at bounding box center [88, 253] width 157 height 13
click at [123, 247] on input "#FFFFFF" at bounding box center [88, 253] width 157 height 13
paste input "D17F26"
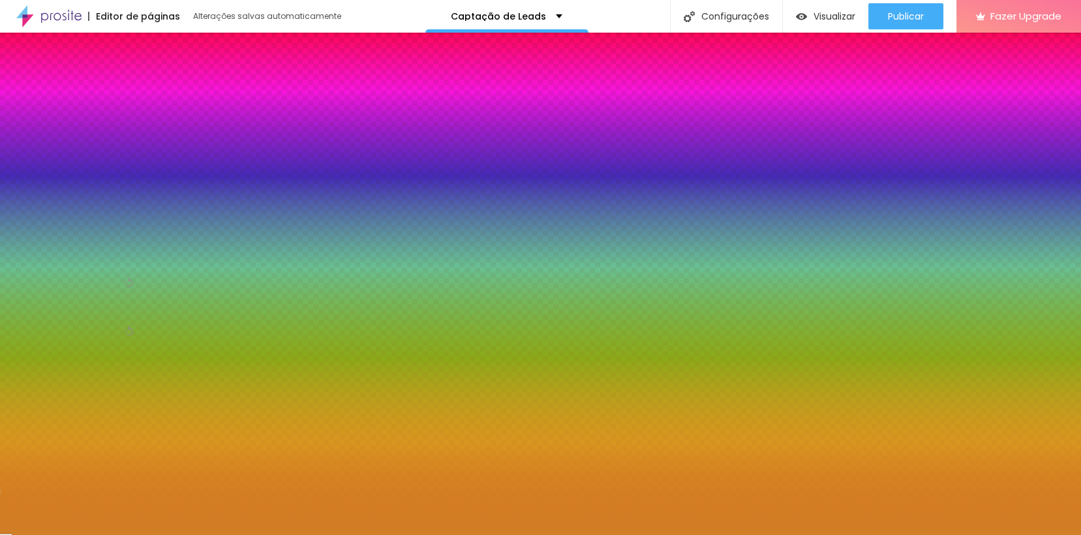
type input "#D17F26"
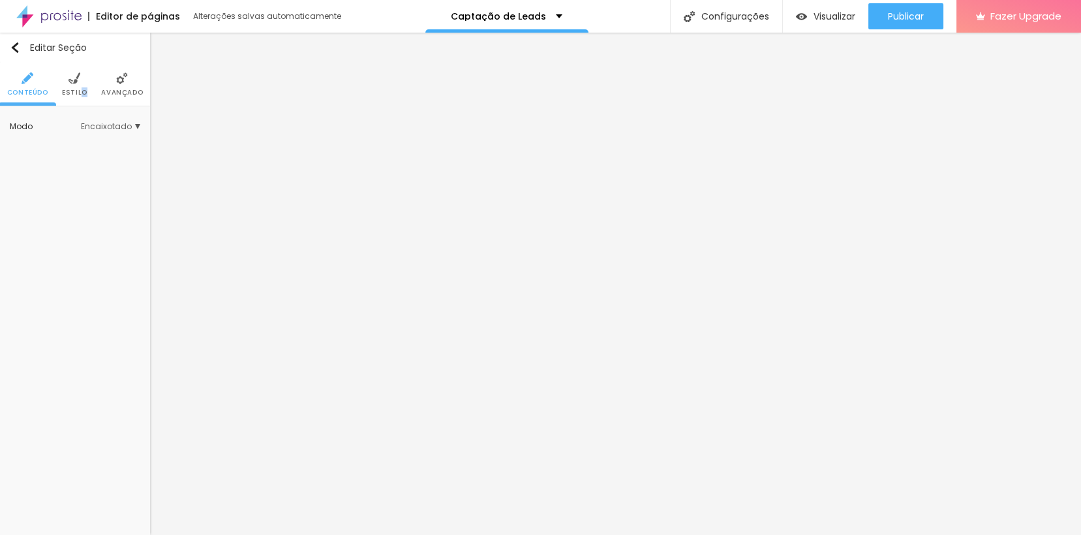
click at [83, 100] on li "Estilo" at bounding box center [74, 84] width 25 height 43
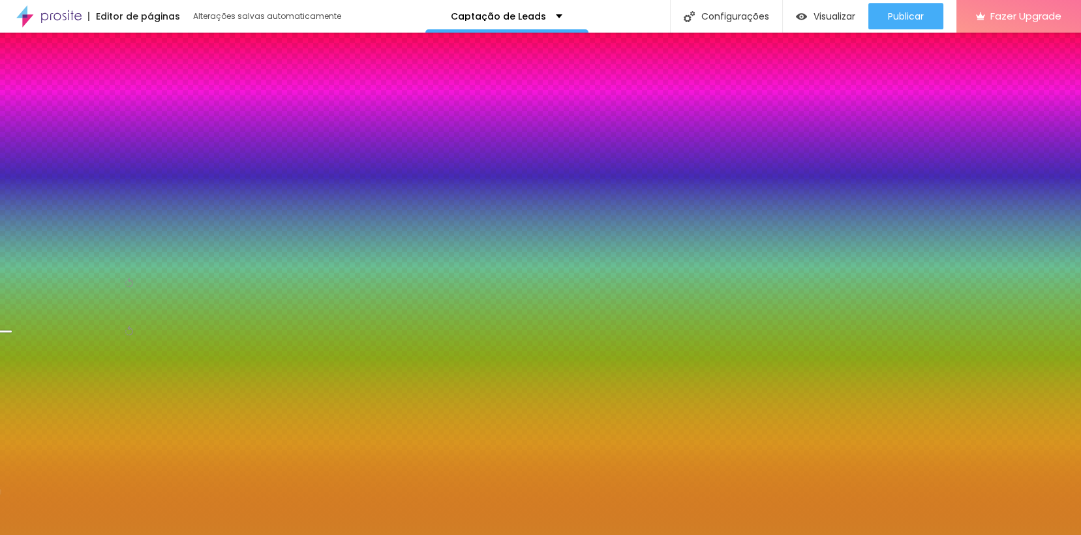
click at [91, 247] on div at bounding box center [75, 247] width 130 height 0
click at [82, 247] on div "#D17F26" at bounding box center [75, 253] width 130 height 13
click at [22, 238] on icon "button" at bounding box center [16, 238] width 9 height 9
click at [112, 381] on div "Editar Seção Conteúdo Estilo Avançado Imagem de fundo Adicionar imagem Efeito d…" at bounding box center [75, 284] width 150 height 502
click at [21, 237] on icon "button" at bounding box center [18, 238] width 5 height 9
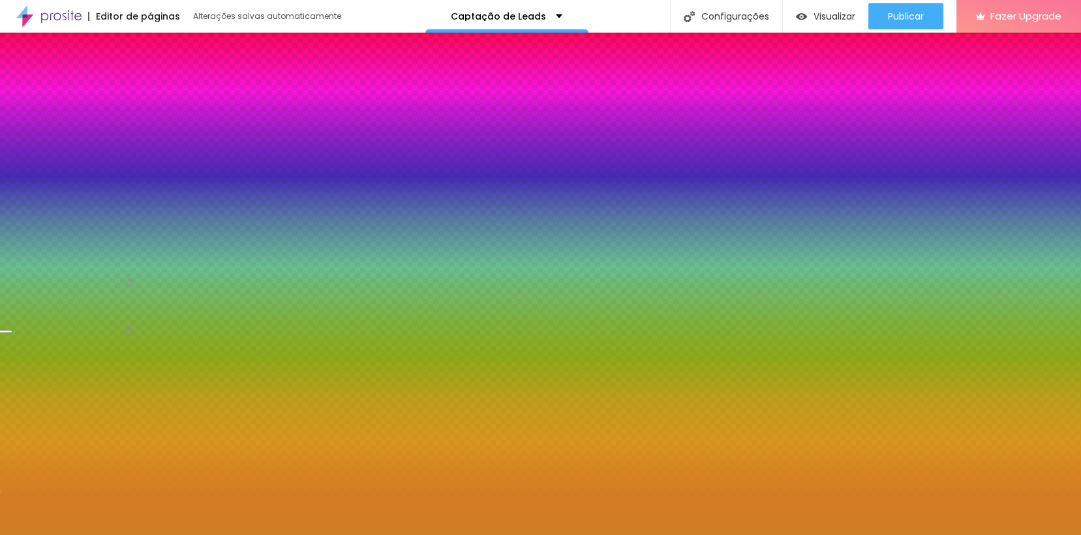
click at [114, 247] on input "#D17F26" at bounding box center [88, 253] width 157 height 13
click at [90, 247] on div at bounding box center [75, 247] width 130 height 0
drag, startPoint x: 128, startPoint y: 316, endPoint x: 134, endPoint y: 315, distance: 6.7
click at [13, 337] on div at bounding box center [6, 338] width 13 height 2
click at [85, 395] on div "Editar Seção Conteúdo Estilo Avançado Imagem de fundo Adicionar imagem Efeito d…" at bounding box center [75, 284] width 150 height 502
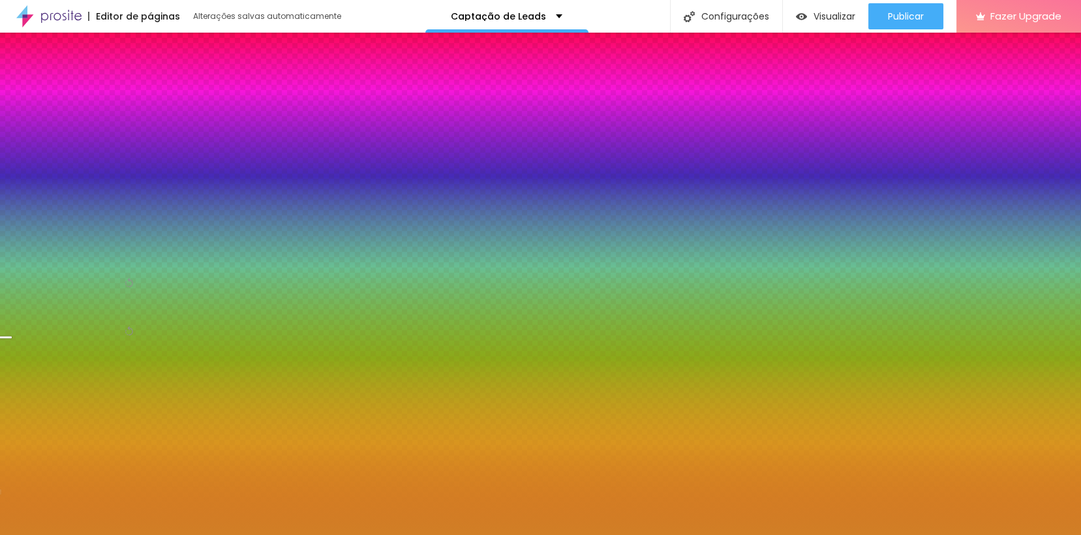
click at [127, 211] on span "Nenhum" at bounding box center [119, 211] width 42 height 8
click at [86, 249] on span "Parallax" at bounding box center [94, 248] width 89 height 8
click at [92, 231] on span "Nenhum" at bounding box center [94, 230] width 89 height 8
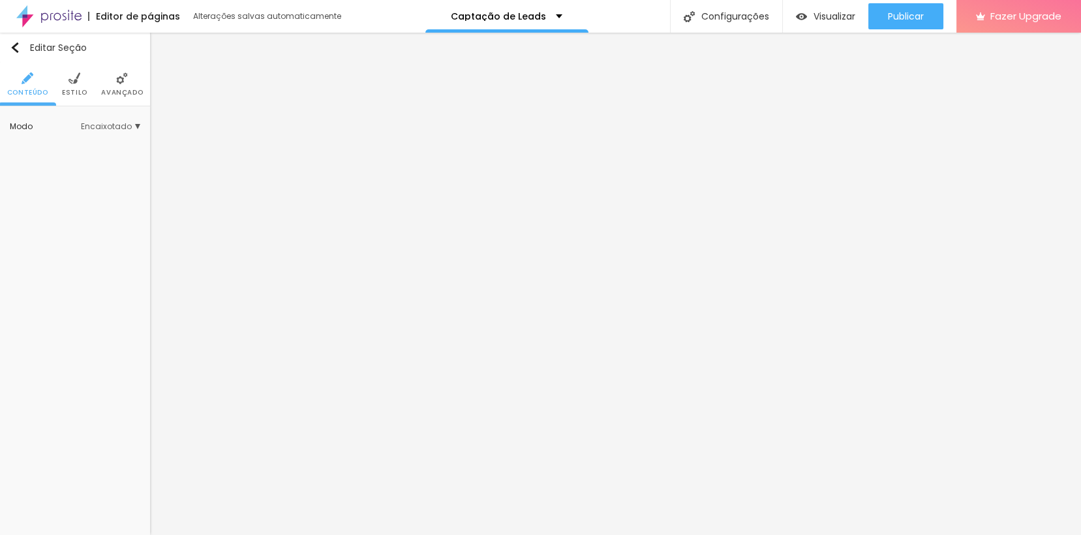
click at [81, 93] on span "Estilo" at bounding box center [74, 92] width 25 height 7
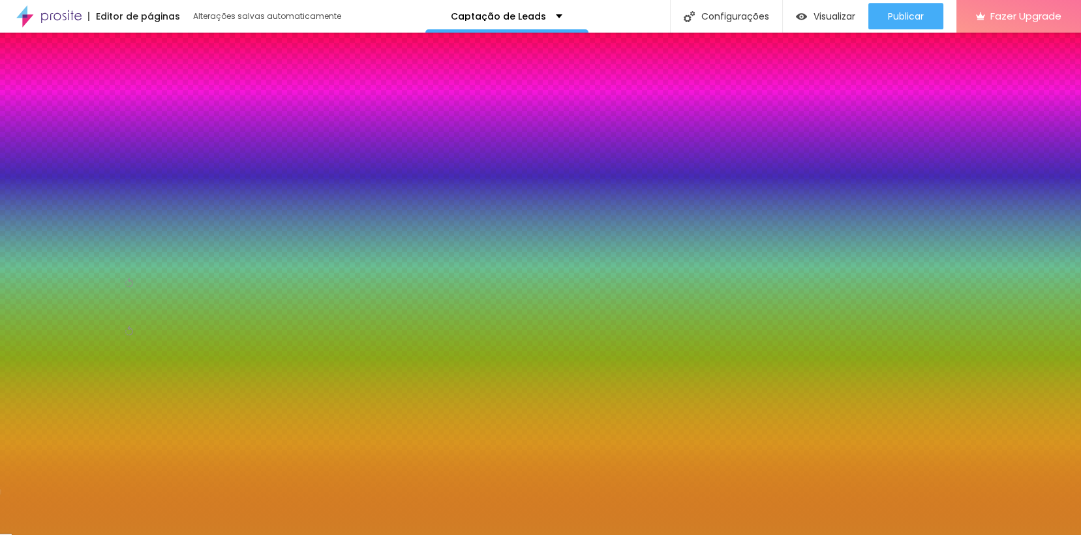
drag, startPoint x: 132, startPoint y: 240, endPoint x: 118, endPoint y: 241, distance: 13.7
click at [130, 247] on input "#D17F26" at bounding box center [88, 253] width 157 height 13
click at [86, 247] on div at bounding box center [75, 247] width 130 height 0
click at [95, 247] on div at bounding box center [75, 247] width 130 height 0
drag, startPoint x: 130, startPoint y: 335, endPoint x: 134, endPoint y: 320, distance: 15.1
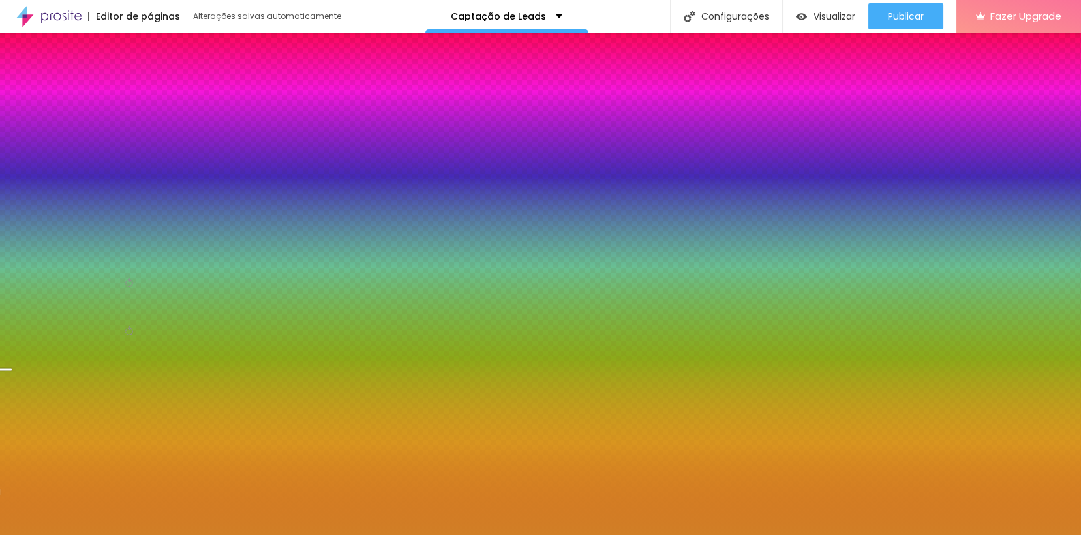
click at [134, 320] on div at bounding box center [540, 267] width 1081 height 535
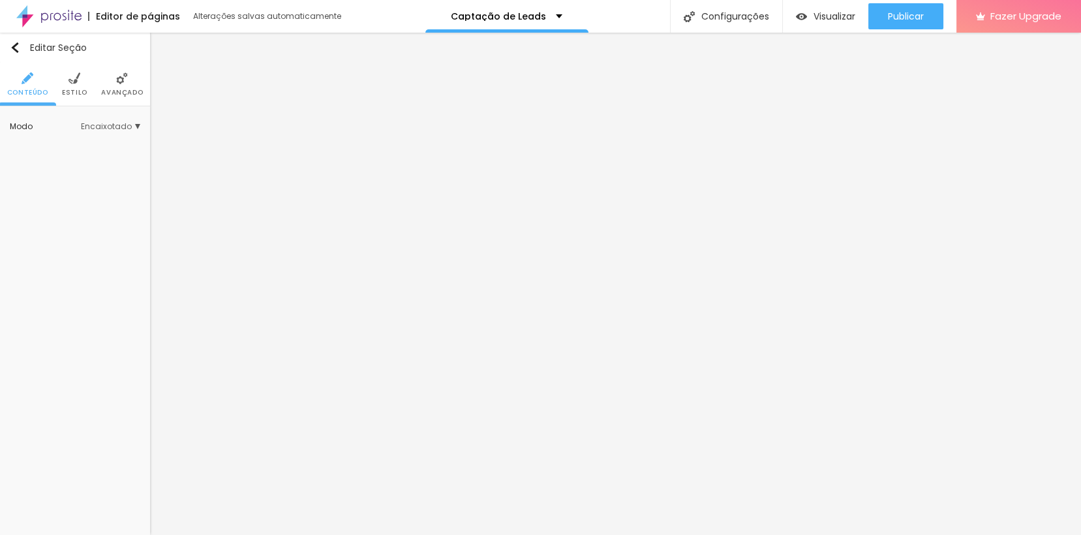
drag, startPoint x: 82, startPoint y: 84, endPoint x: 86, endPoint y: 110, distance: 26.4
click at [82, 85] on li "Estilo" at bounding box center [74, 84] width 25 height 43
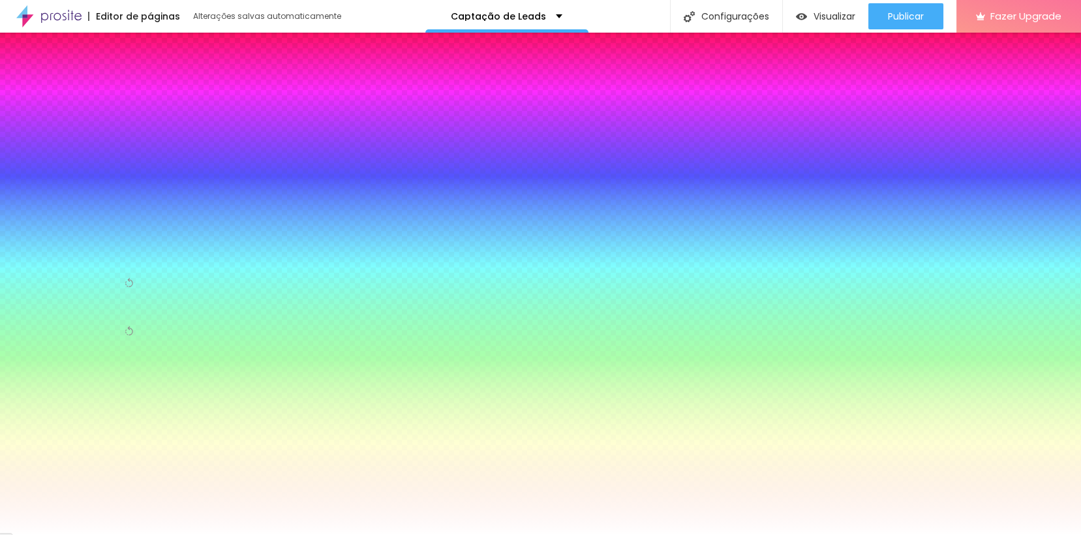
click at [112, 247] on input "#FFFFFF" at bounding box center [88, 253] width 157 height 13
paste input "D17F26"
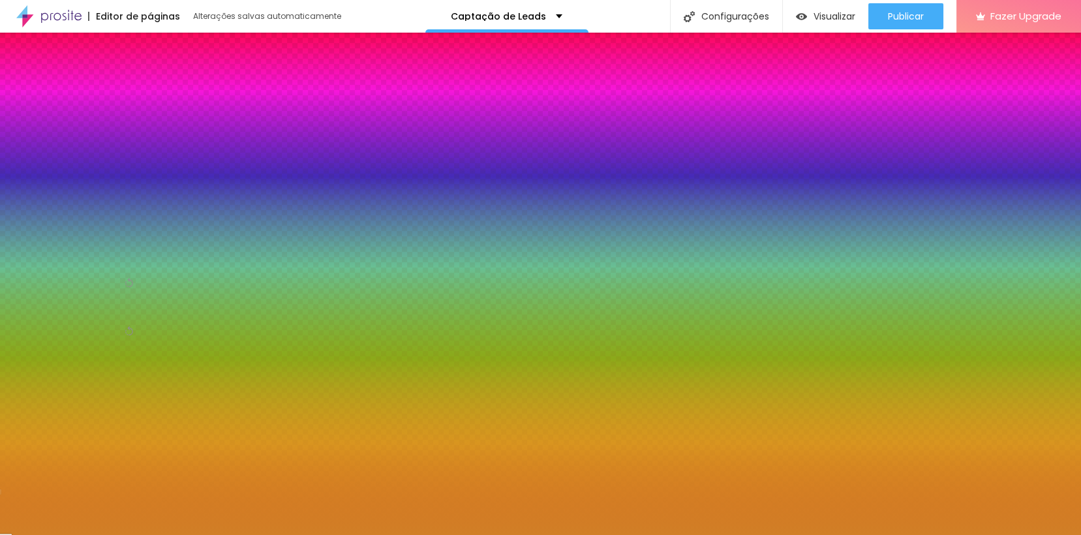
type input "#D17F26"
click at [87, 247] on div at bounding box center [75, 247] width 130 height 0
click at [86, 248] on div "Cor de fundo Voltar ao padrão #D17F26" at bounding box center [75, 241] width 130 height 38
click at [88, 247] on div at bounding box center [75, 247] width 130 height 0
drag, startPoint x: 130, startPoint y: 333, endPoint x: 129, endPoint y: 322, distance: 10.5
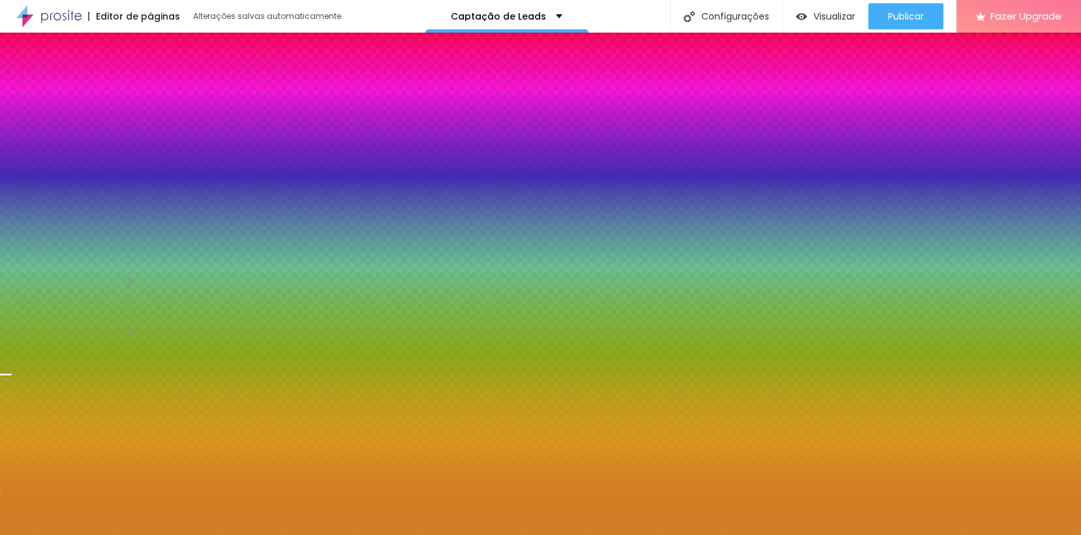
click at [129, 322] on div at bounding box center [540, 267] width 1081 height 535
click at [127, 408] on div "Editar Seção Conteúdo Estilo Avançado Imagem de fundo Adicionar imagem Efeito d…" at bounding box center [75, 284] width 150 height 502
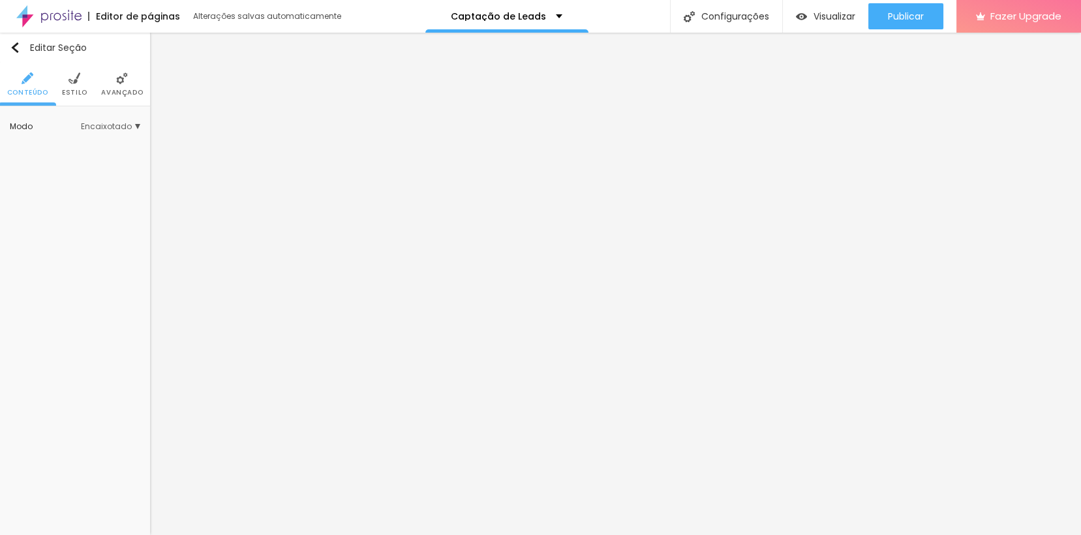
click at [81, 85] on li "Estilo" at bounding box center [74, 84] width 25 height 43
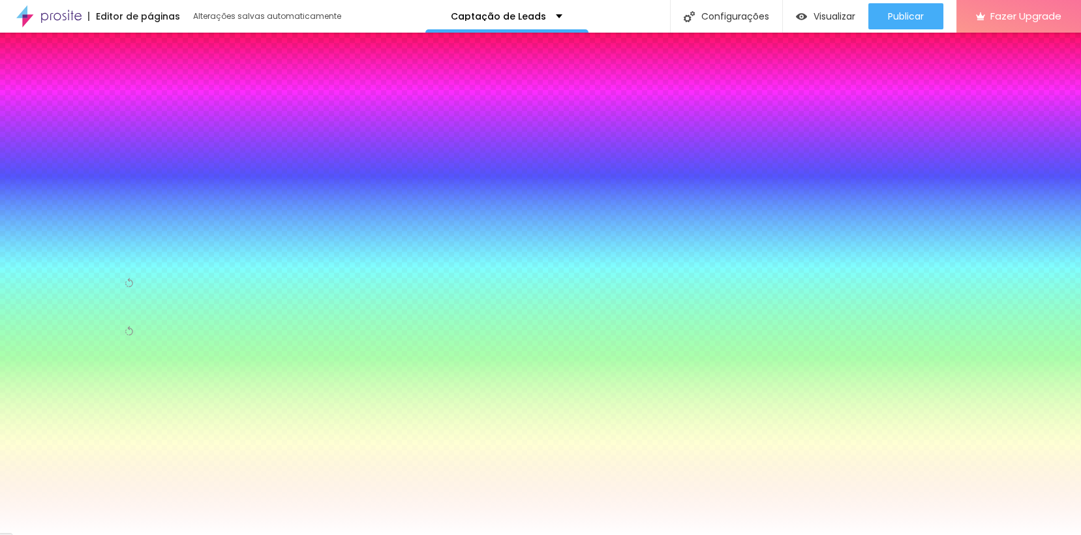
click at [89, 247] on div at bounding box center [75, 247] width 130 height 0
click at [129, 247] on input "#FFFFFF" at bounding box center [88, 253] width 157 height 13
paste input "D17F26"
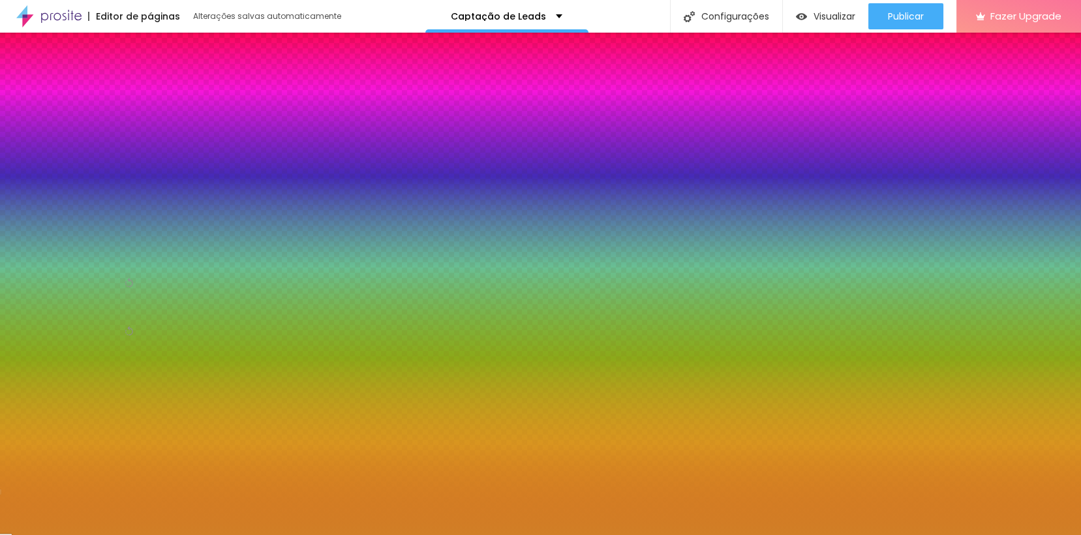
type input "#D17F26"
click at [85, 247] on div at bounding box center [75, 247] width 130 height 0
drag, startPoint x: 132, startPoint y: 326, endPoint x: 132, endPoint y: 318, distance: 7.9
click at [132, 318] on div at bounding box center [540, 267] width 1081 height 535
click at [132, 403] on div "Editar Seção Conteúdo Estilo Avançado Imagem de fundo Adicionar imagem Efeito d…" at bounding box center [75, 284] width 150 height 502
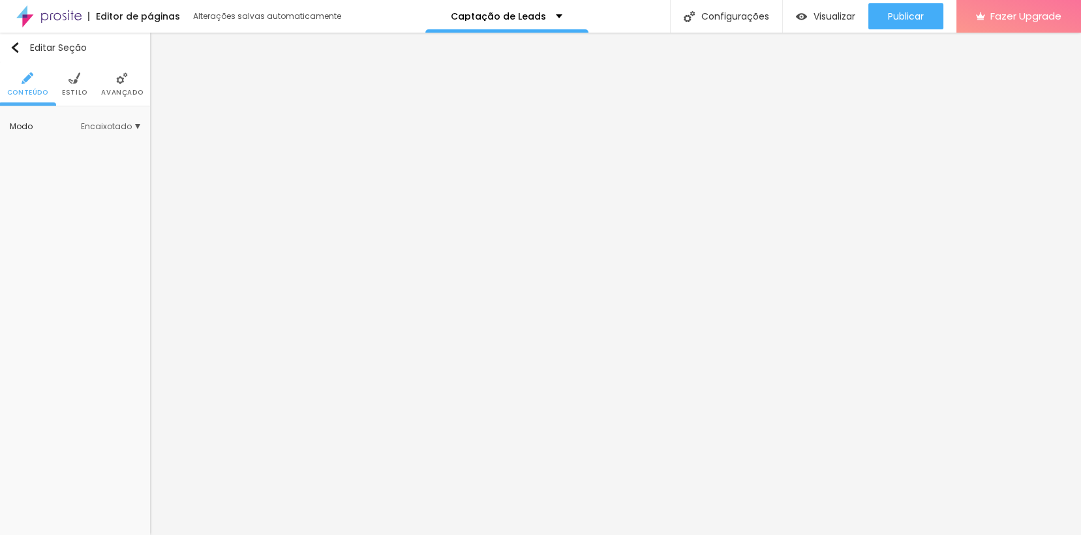
click at [85, 97] on li "Estilo" at bounding box center [74, 84] width 25 height 43
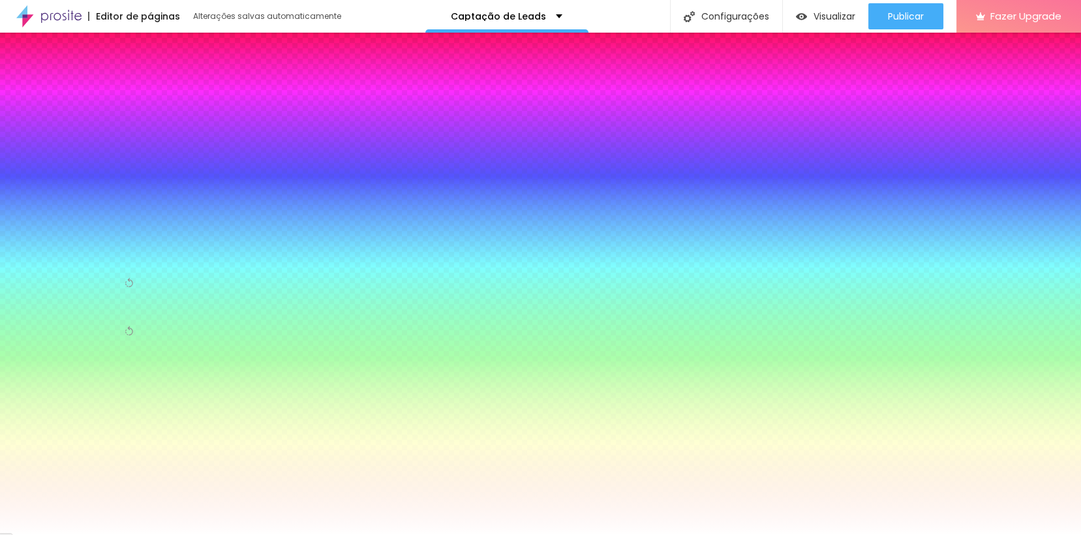
click at [122, 247] on input "#FFFFFF" at bounding box center [88, 253] width 157 height 13
paste input "D17F26"
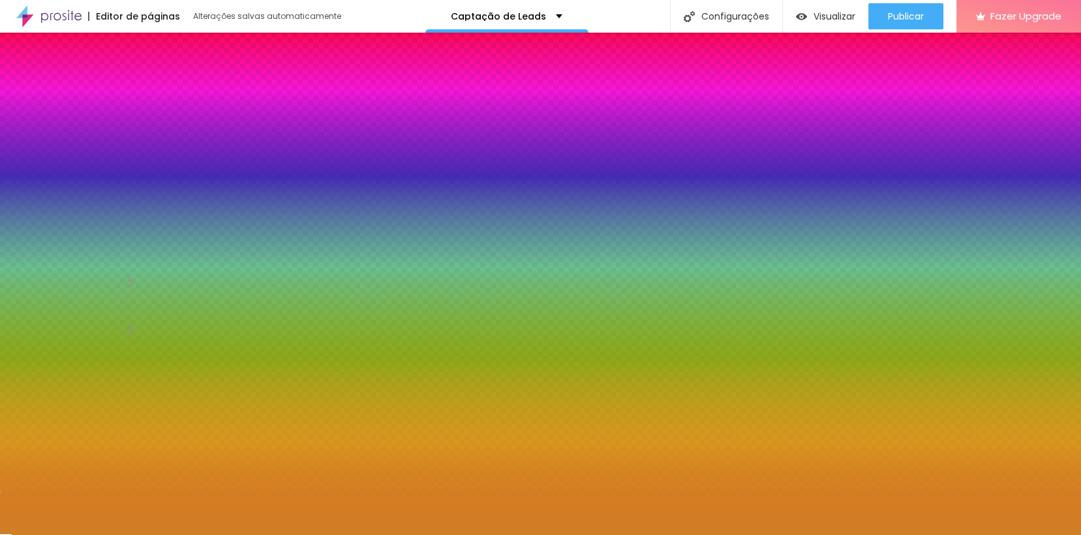
type input "#D17F26"
click at [90, 247] on div at bounding box center [75, 247] width 130 height 0
click at [95, 247] on div at bounding box center [75, 247] width 130 height 0
drag, startPoint x: 126, startPoint y: 331, endPoint x: 128, endPoint y: 319, distance: 11.9
click at [128, 319] on div at bounding box center [540, 267] width 1081 height 535
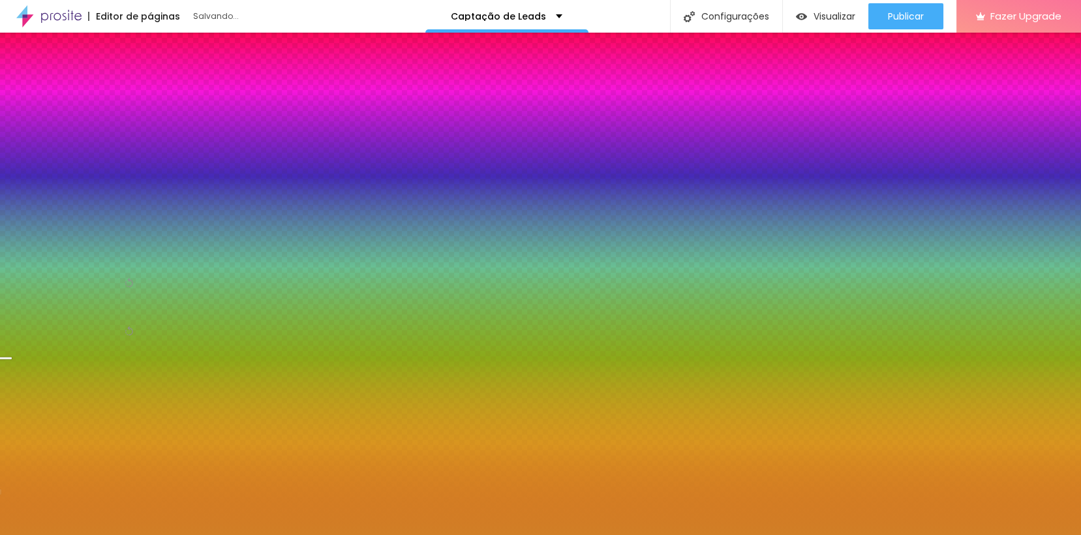
click at [126, 410] on div "Editar Seção Conteúdo Estilo Avançado Imagem de fundo Adicionar imagem Efeito d…" at bounding box center [75, 284] width 150 height 502
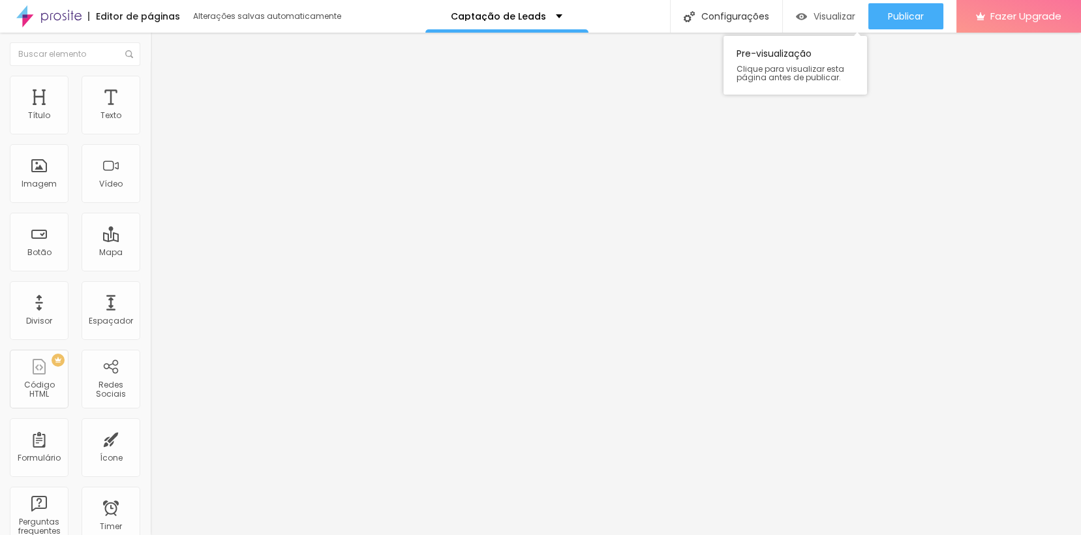
click at [826, 18] on span "Visualizar" at bounding box center [834, 16] width 42 height 10
click at [125, 44] on span at bounding box center [130, 53] width 10 height 23
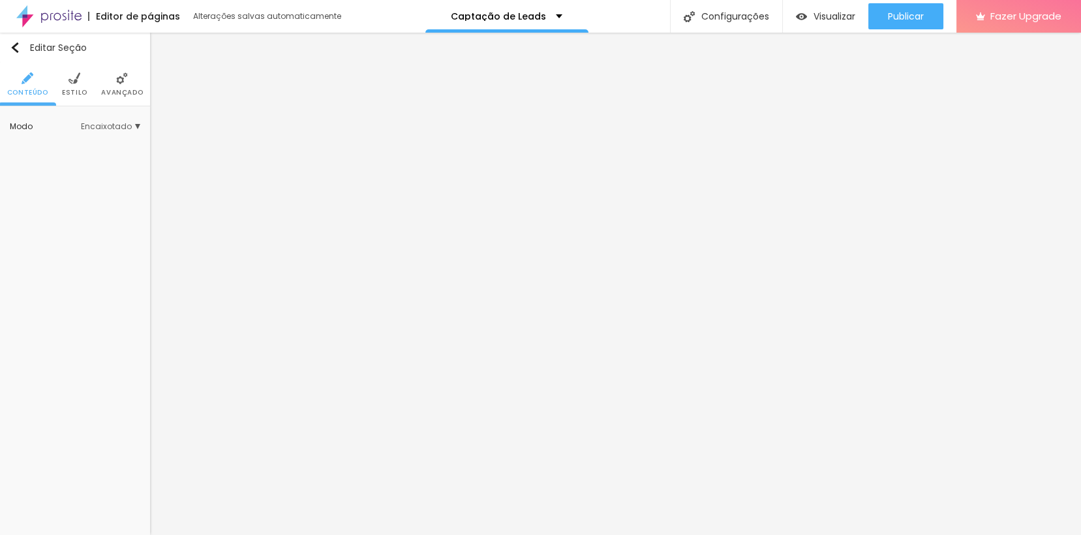
click at [124, 100] on li "Avançado" at bounding box center [122, 84] width 42 height 43
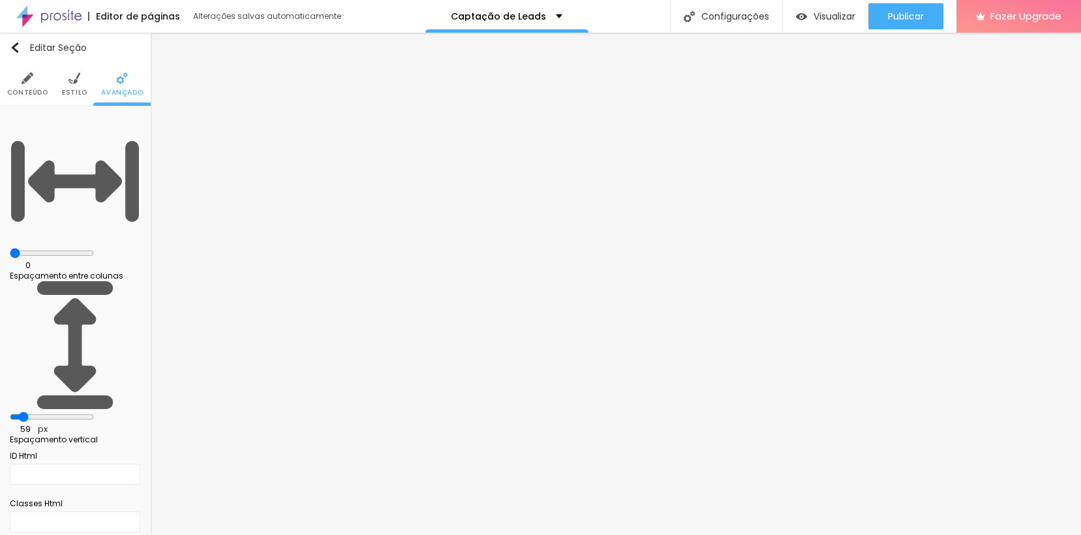
click at [138, 511] on input "text" at bounding box center [75, 521] width 130 height 21
click at [15, 54] on button "Editar Seção" at bounding box center [75, 48] width 150 height 30
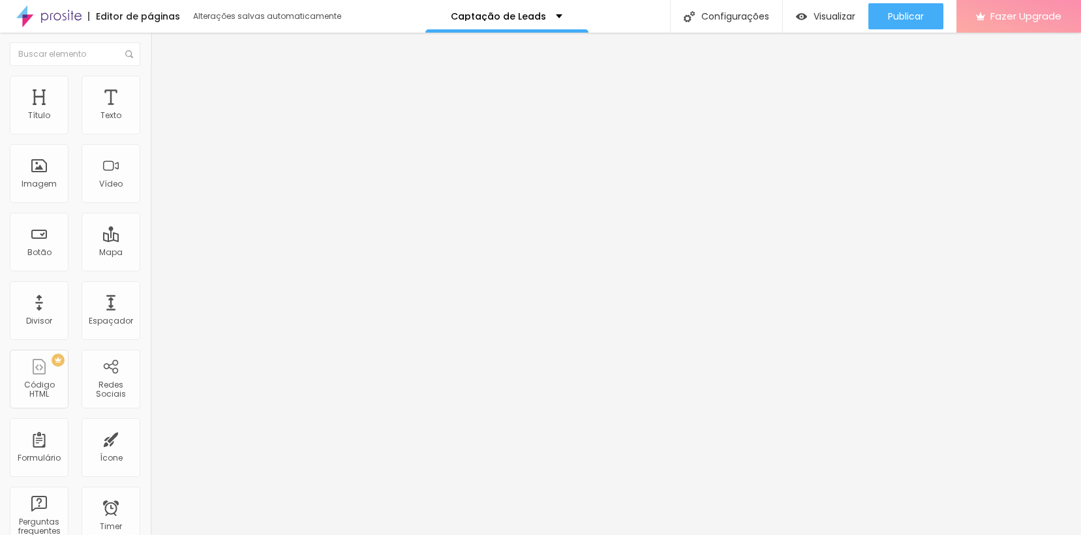
click at [992, 21] on span "Fazer Upgrade" at bounding box center [1025, 15] width 71 height 11
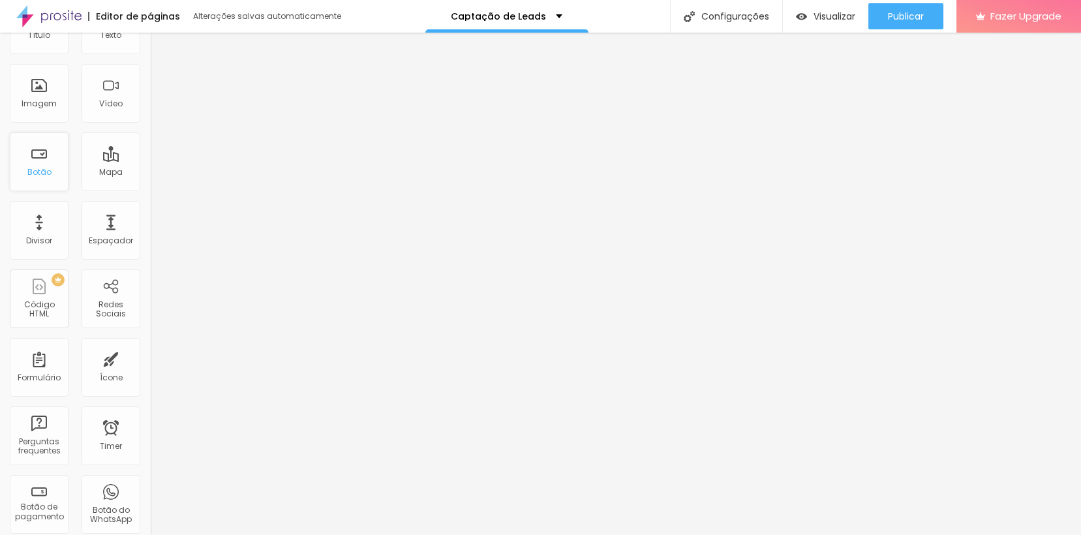
scroll to position [72, 0]
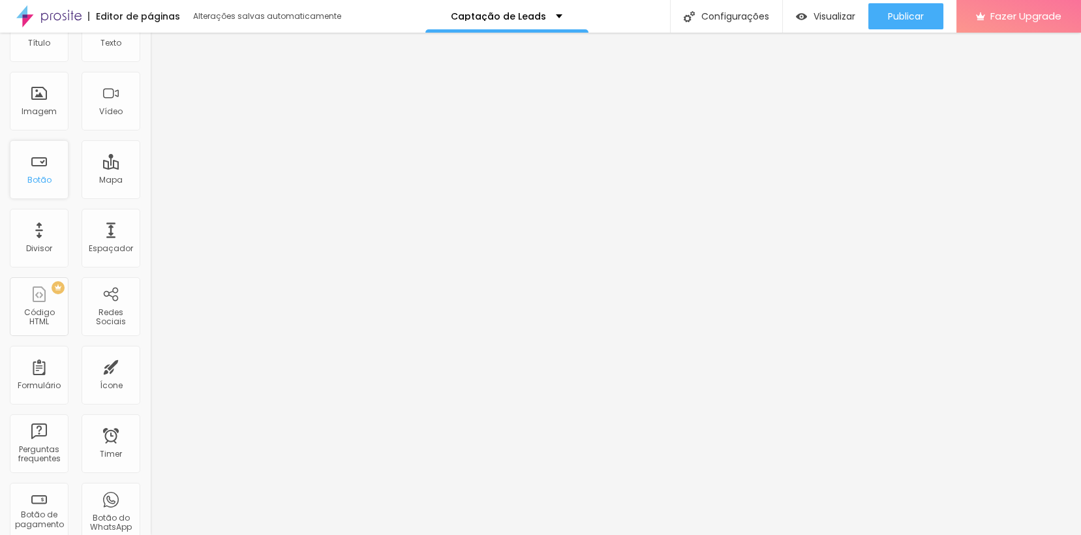
click at [50, 167] on div "Botão" at bounding box center [39, 169] width 59 height 59
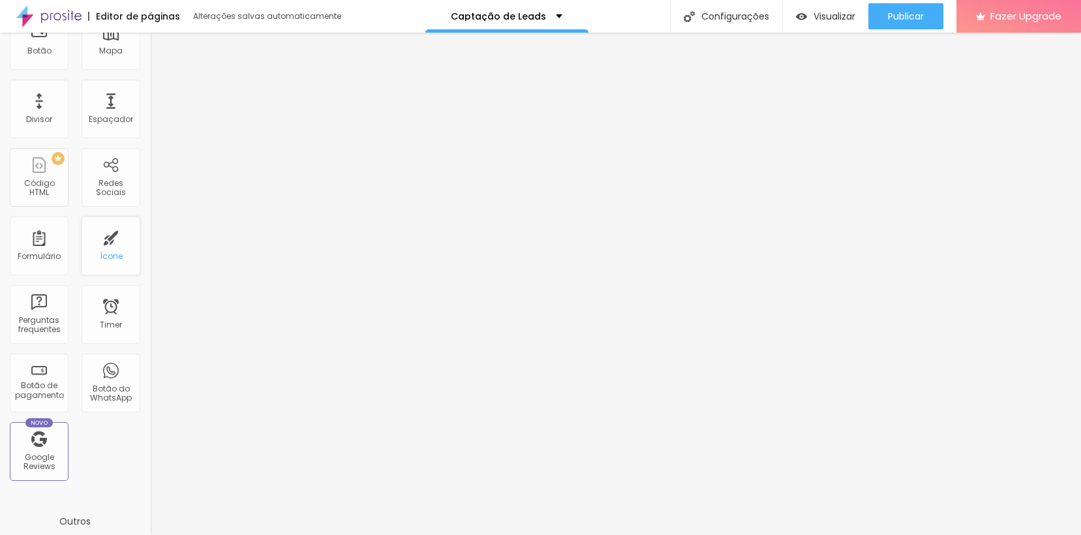
scroll to position [0, 0]
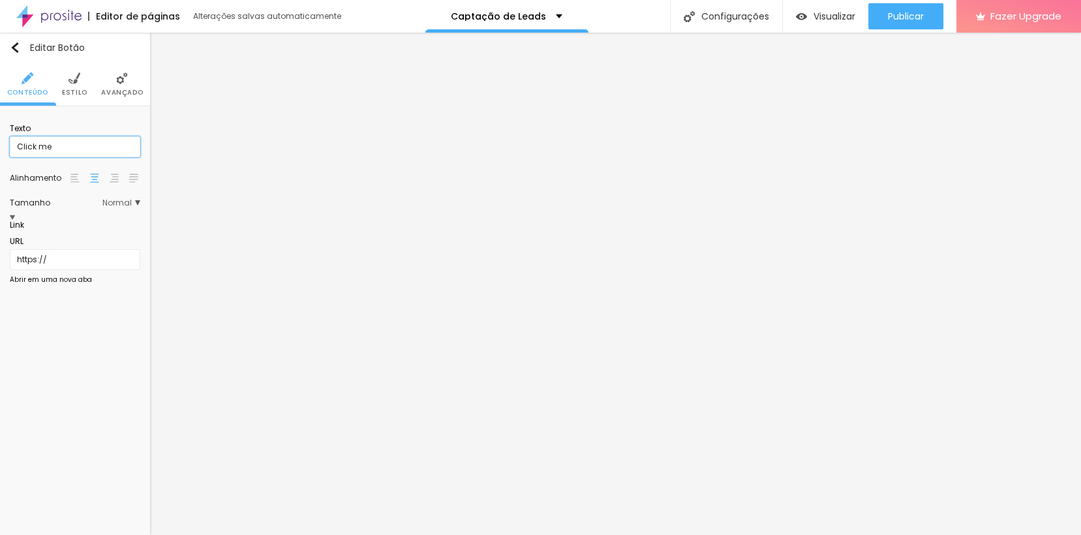
click at [68, 152] on input "Click me" at bounding box center [75, 146] width 130 height 21
type input "Formatura"
type input "Inscrição formatura xx/xx/26"
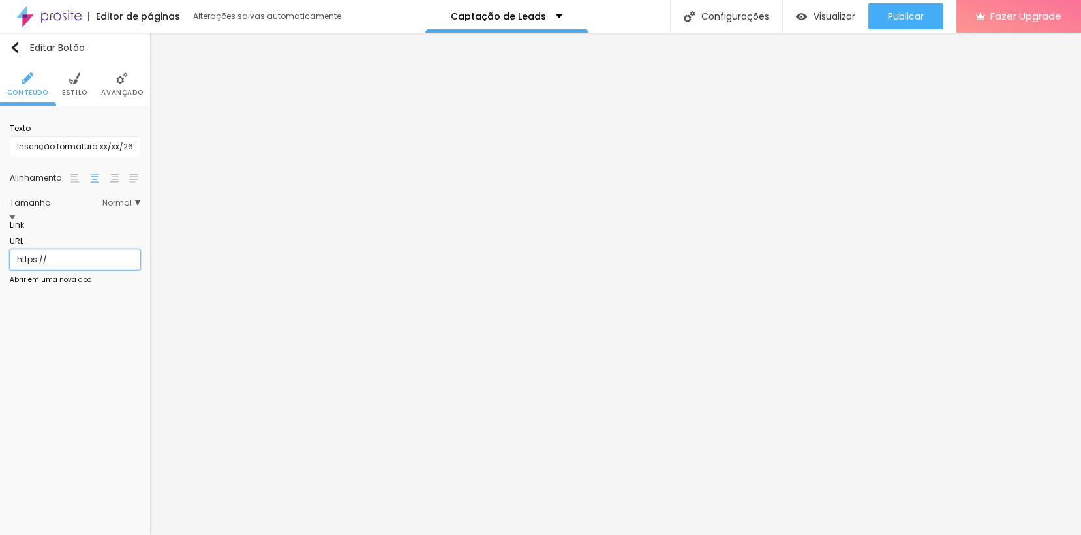
click at [81, 270] on input "https://" at bounding box center [75, 259] width 130 height 21
drag, startPoint x: 81, startPoint y: 271, endPoint x: -23, endPoint y: 271, distance: 104.4
click at [0, 271] on html "Editor de páginas Alterações [PERSON_NAME] automaticamente Captação de Leads Co…" at bounding box center [540, 267] width 1081 height 535
paste input "[DOMAIN_NAME][URL]"
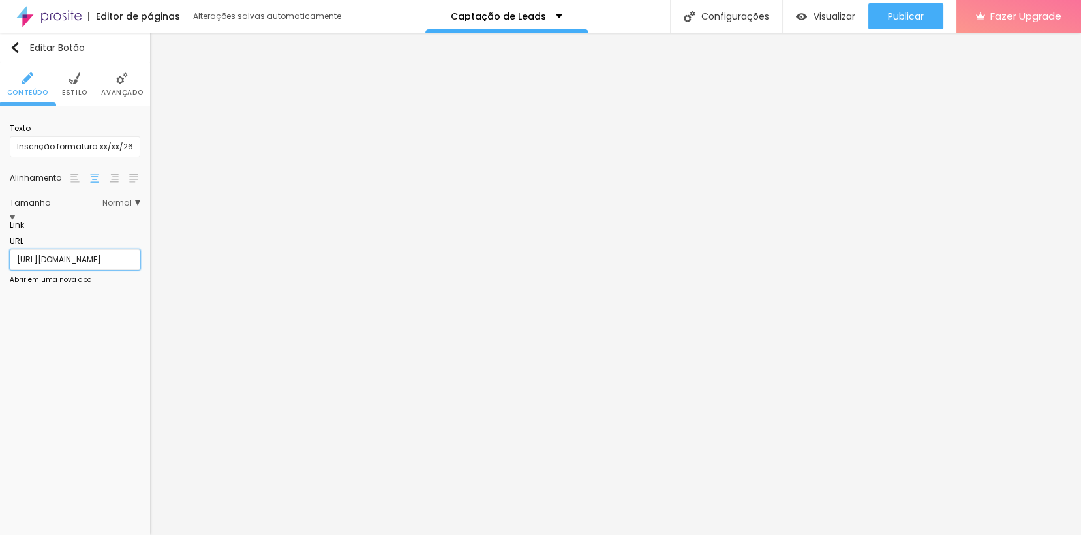
type input "[URL][DOMAIN_NAME]"
click at [70, 93] on span "Estilo" at bounding box center [74, 92] width 25 height 7
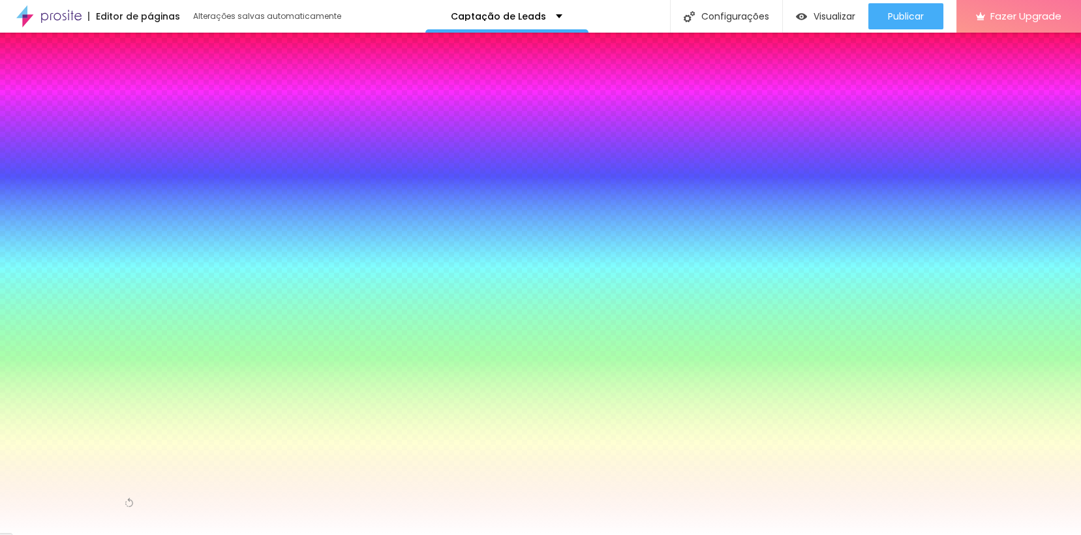
click at [128, 80] on li "Avançado" at bounding box center [122, 84] width 42 height 43
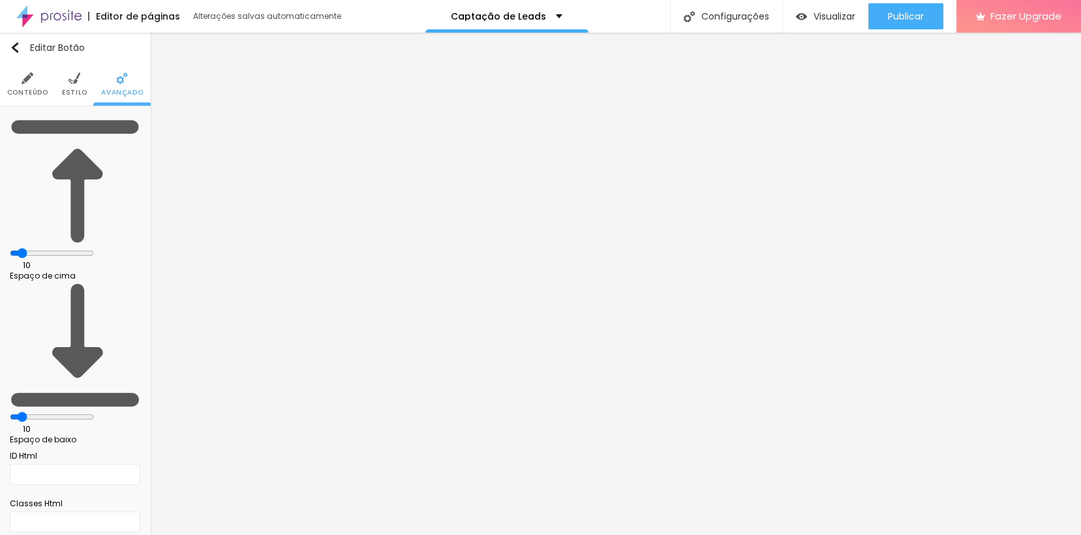
click at [73, 83] on img at bounding box center [74, 78] width 12 height 12
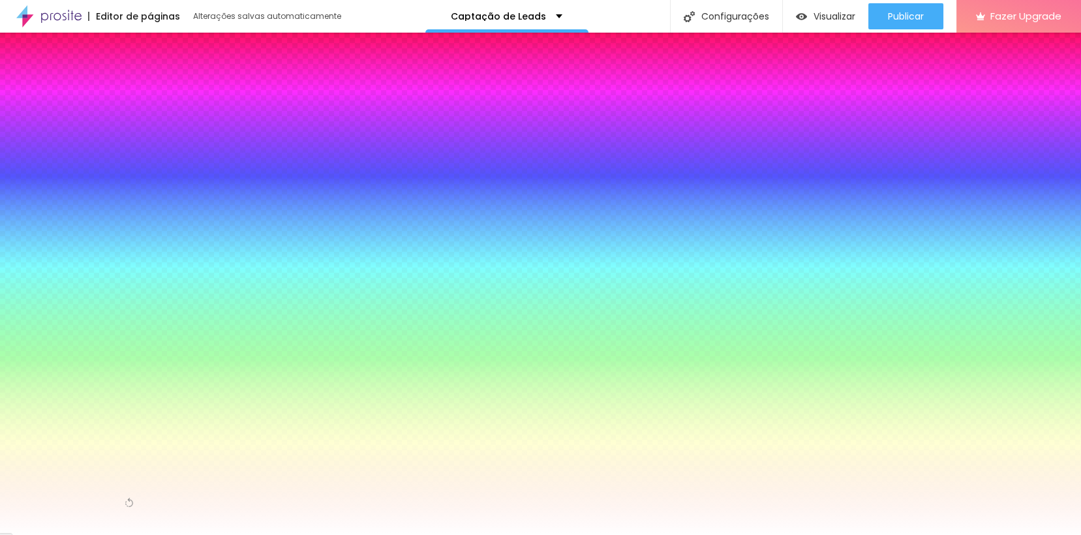
click at [3, 78] on ul "Conteúdo Estilo Avançado" at bounding box center [75, 85] width 150 height 44
click at [29, 76] on img at bounding box center [28, 78] width 12 height 12
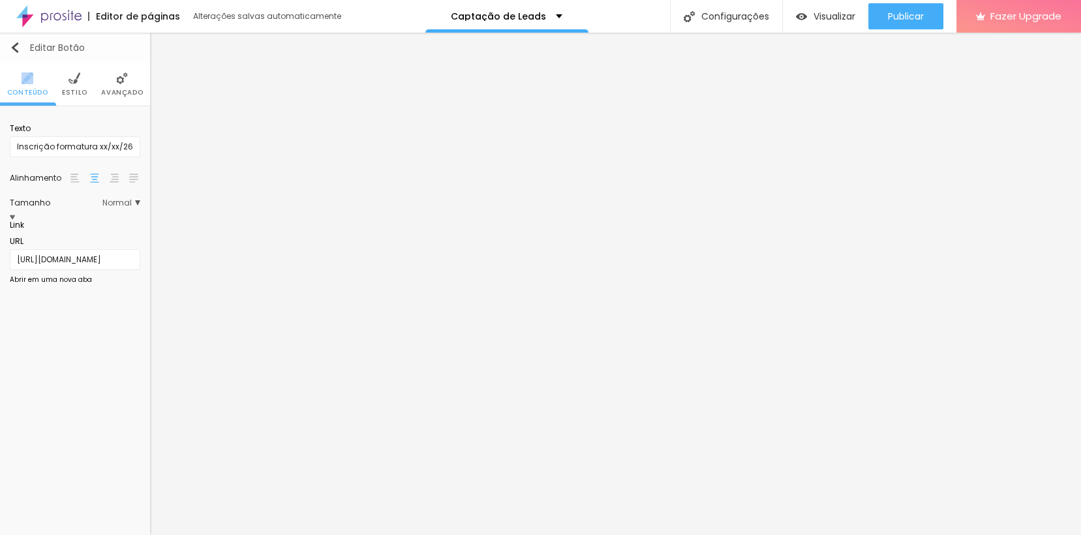
click at [16, 54] on button "Editar Botão" at bounding box center [75, 48] width 150 height 30
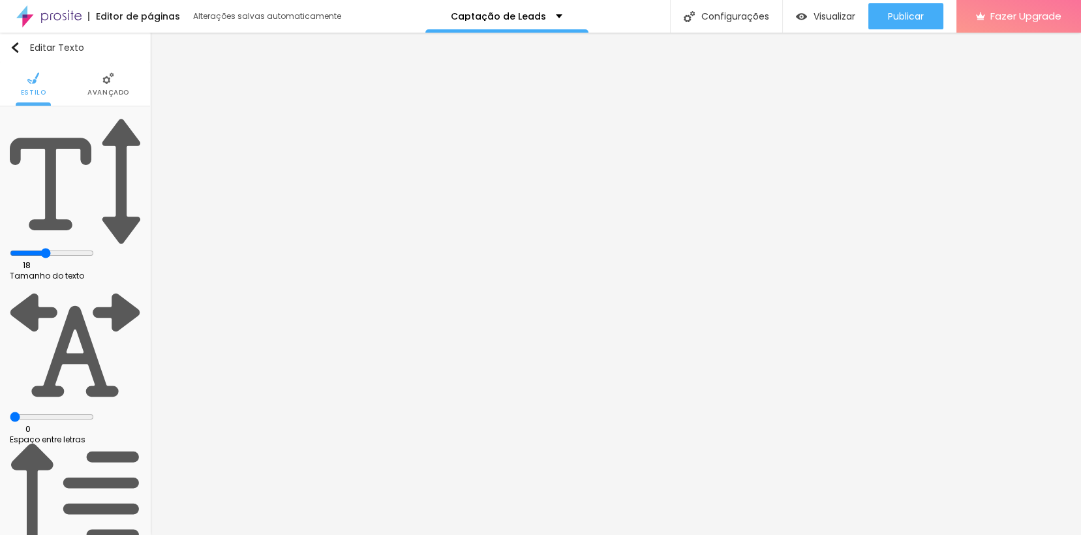
type input "23"
type input "24"
type input "25"
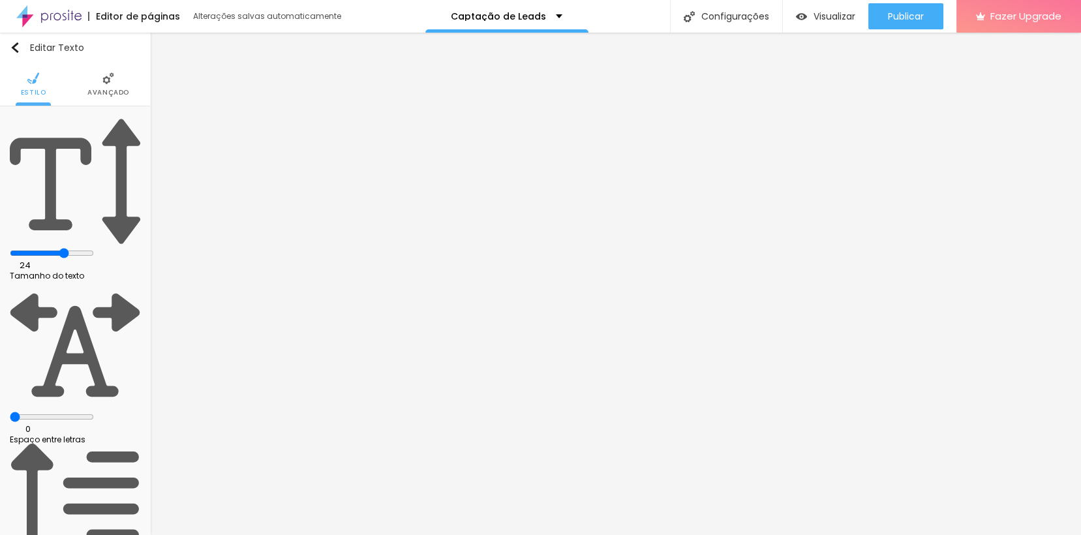
type input "25"
type input "26"
type input "25"
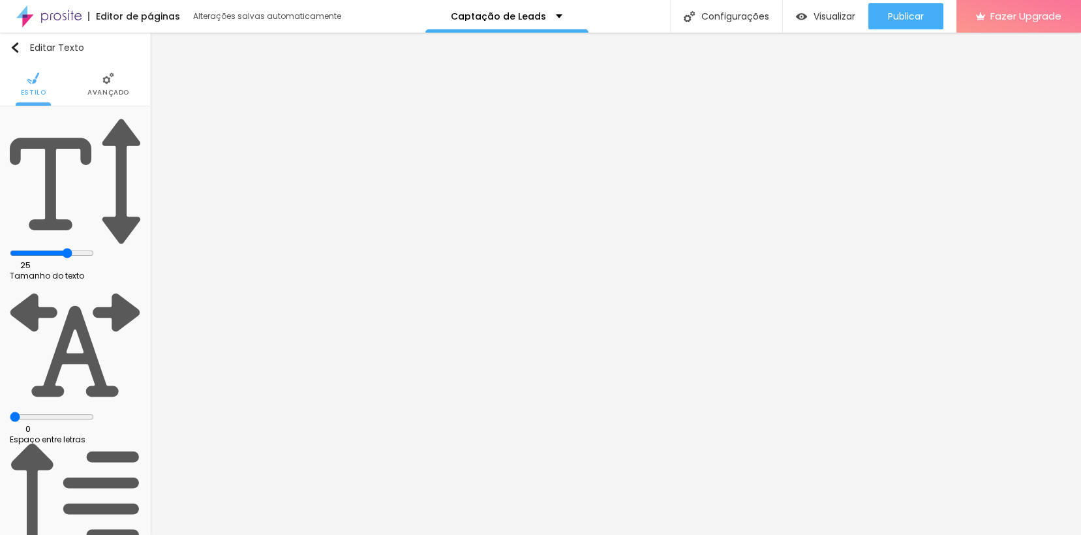
type input "24"
type input "23"
type input "22"
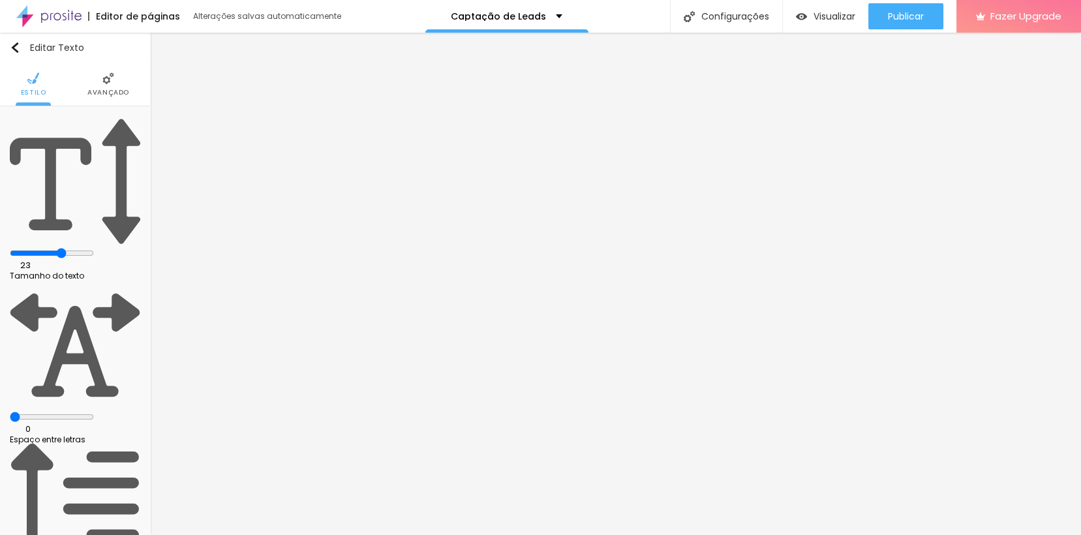
type input "22"
type input "21"
type input "20"
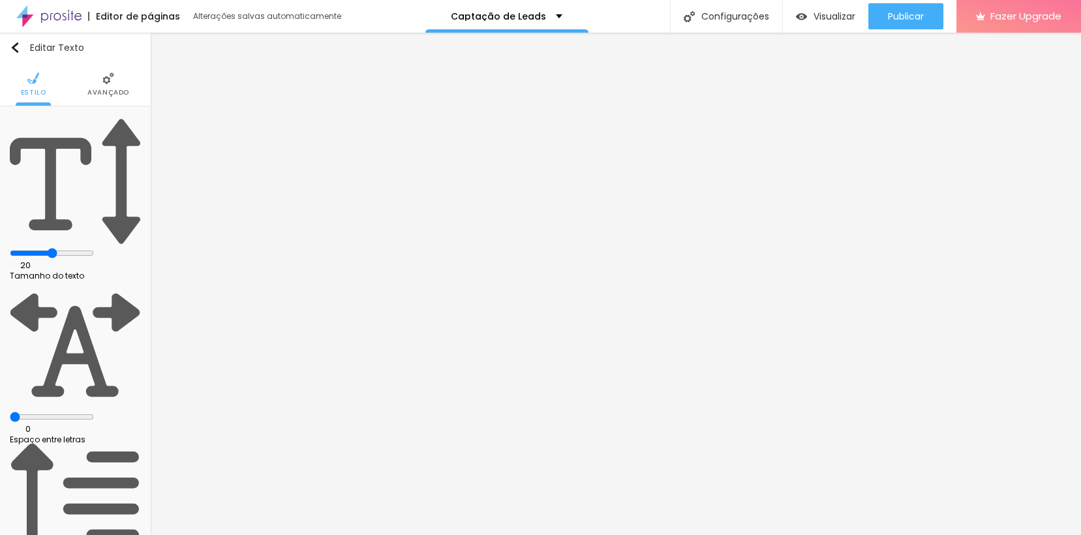
type input "19"
type input "18"
type input "17"
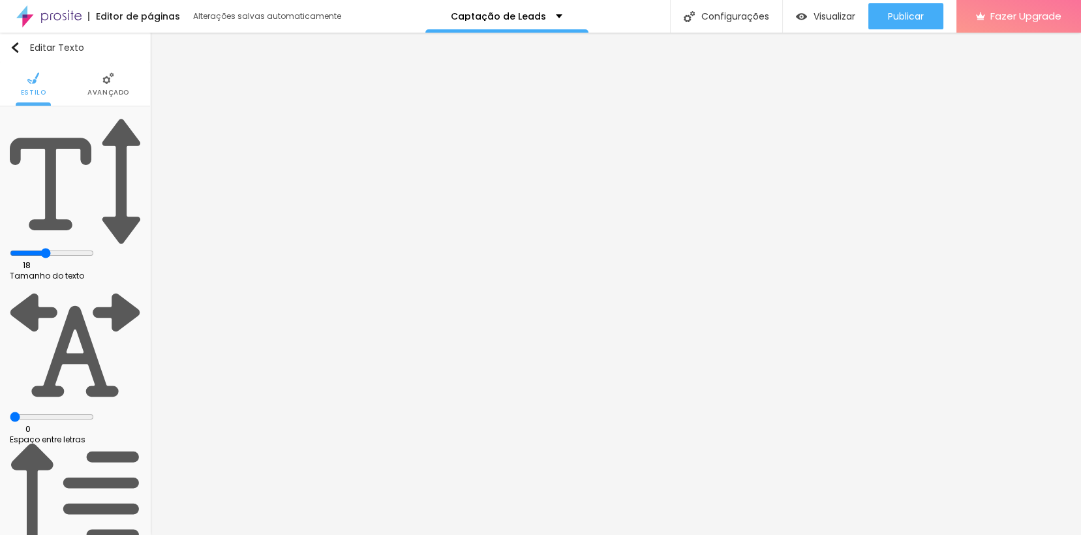
type input "17"
type input "18"
type input "19"
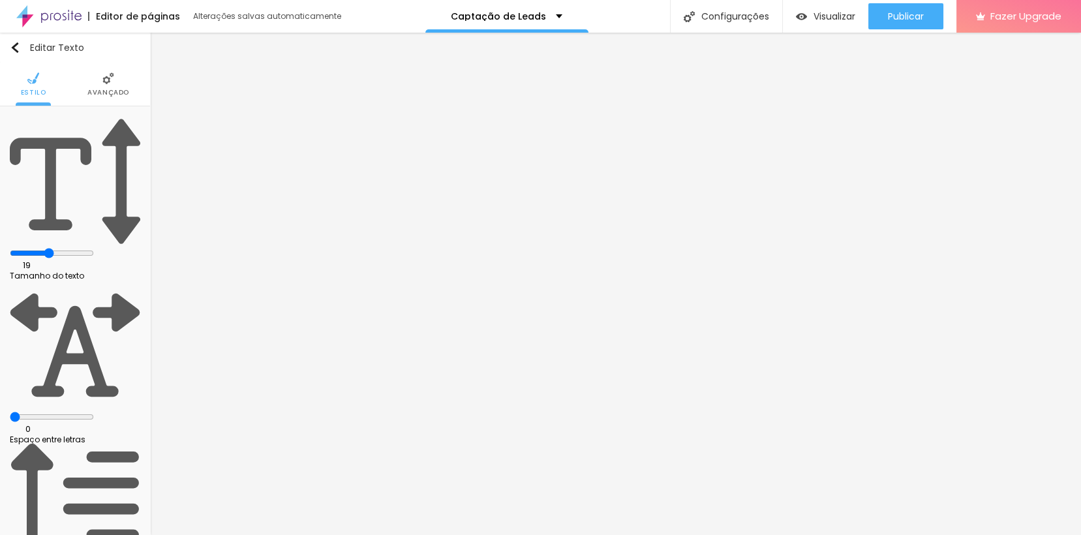
type input "18"
drag, startPoint x: 81, startPoint y: 126, endPoint x: 63, endPoint y: 130, distance: 18.8
click at [63, 248] on input "range" at bounding box center [52, 253] width 84 height 10
click at [823, 18] on span "Visualizar" at bounding box center [834, 16] width 42 height 10
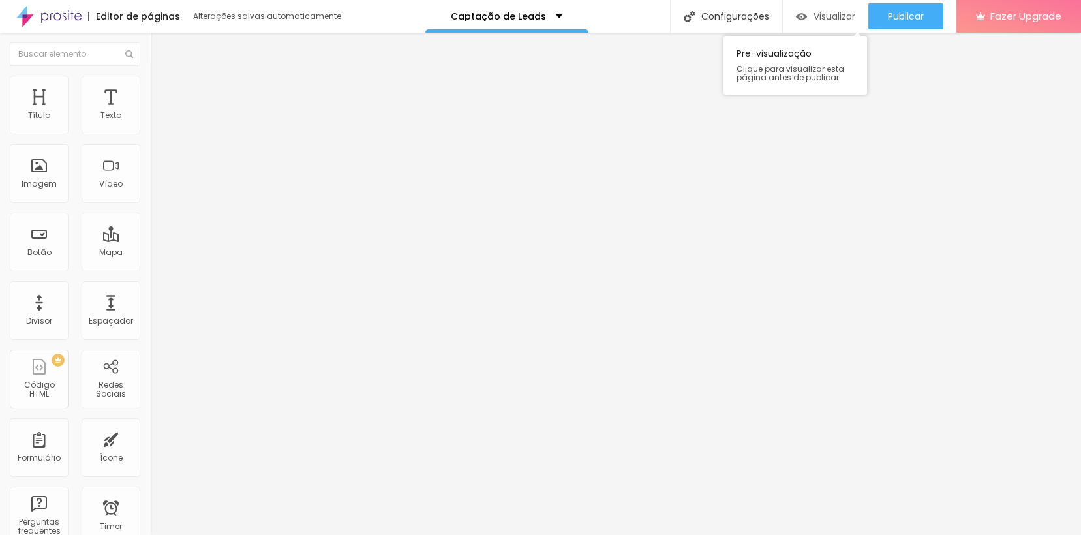
click at [822, 20] on span "Visualizar" at bounding box center [834, 16] width 42 height 10
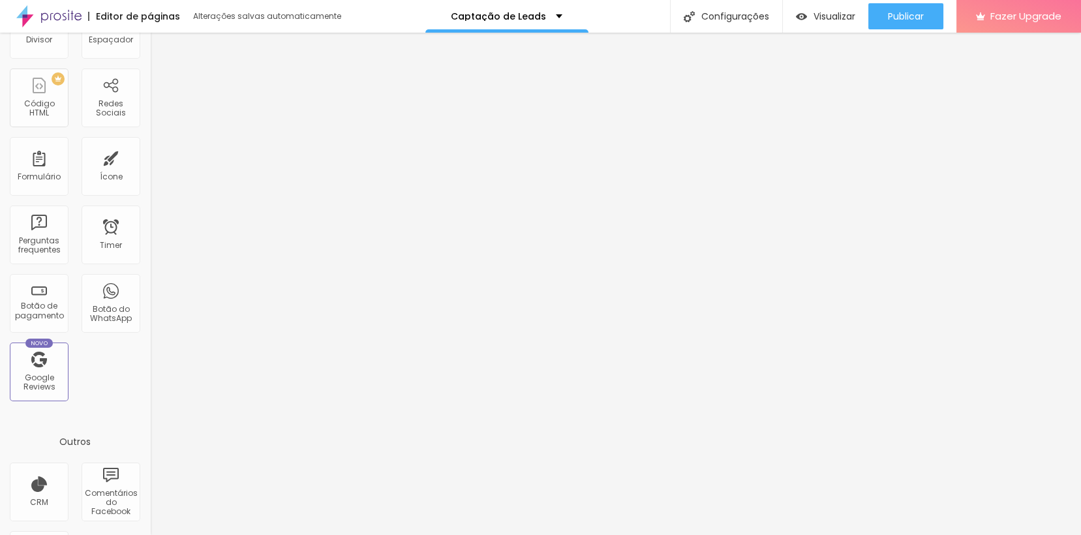
scroll to position [273, 0]
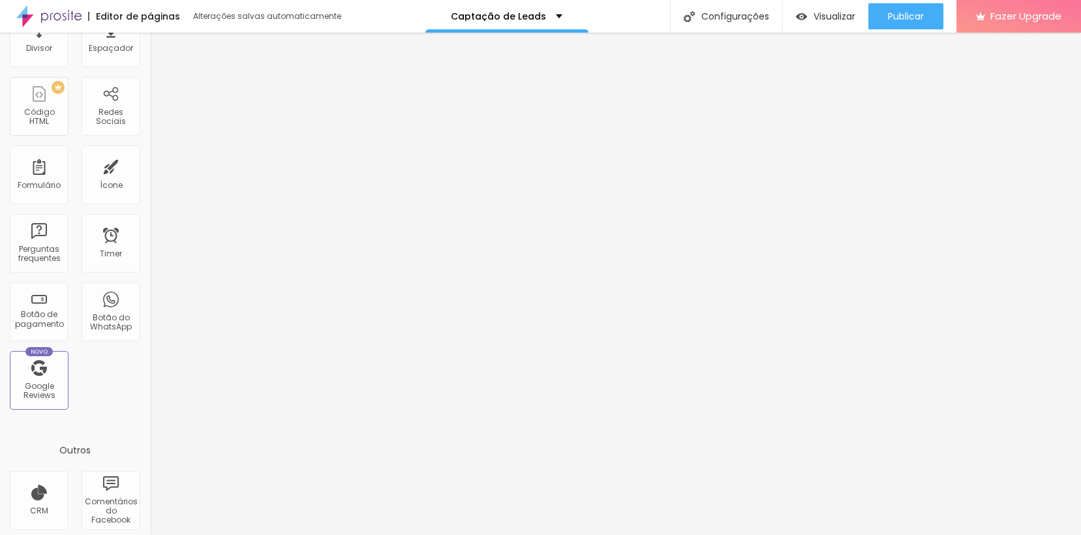
click at [96, 351] on div "Título Texto Imagem Vídeo Botão Mapa Divisor Espaçador PREMIUM Código HTML Rede…" at bounding box center [75, 111] width 150 height 616
click at [96, 325] on div "Botão do WhatsApp" at bounding box center [111, 322] width 52 height 19
click at [106, 319] on div "Botão do WhatsApp" at bounding box center [111, 322] width 52 height 19
click at [830, 17] on span "Visualizar" at bounding box center [834, 16] width 42 height 10
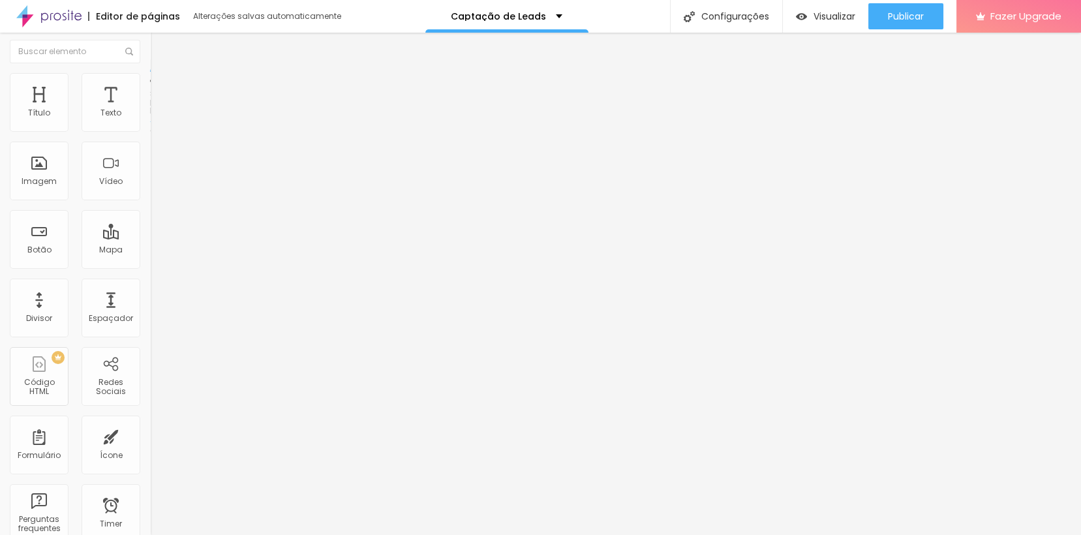
scroll to position [0, 0]
